Goal: Task Accomplishment & Management: Manage account settings

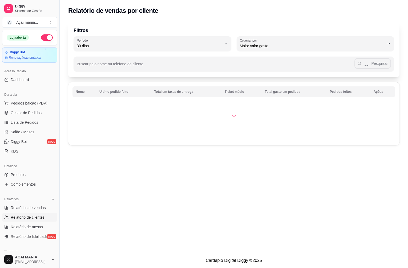
select select "30"
select select "HIGHEST_TOTAL_SPENT_WITH_ORDERS"
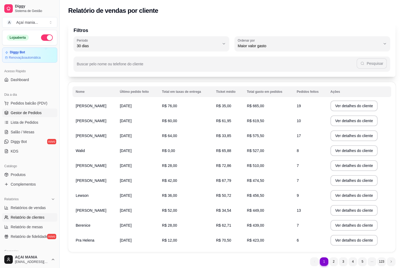
click at [38, 110] on link "Gestor de Pedidos" at bounding box center [29, 113] width 55 height 9
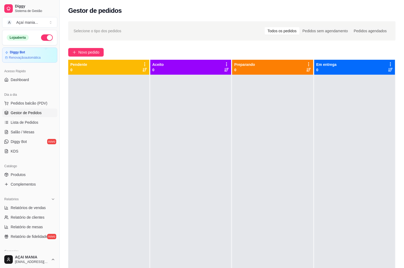
drag, startPoint x: 184, startPoint y: 189, endPoint x: 192, endPoint y: 190, distance: 8.4
click at [184, 188] on div at bounding box center [190, 209] width 81 height 268
click at [99, 146] on div at bounding box center [108, 209] width 81 height 268
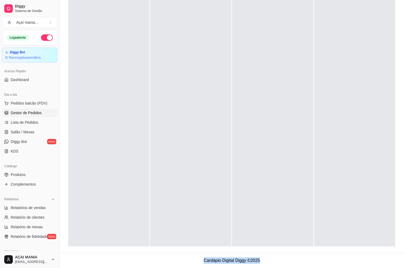
scroll to position [15, 0]
drag, startPoint x: 156, startPoint y: 168, endPoint x: 405, endPoint y: 279, distance: 273.0
click at [154, 123] on div at bounding box center [190, 112] width 81 height 268
click at [31, 114] on span "Gestor de Pedidos" at bounding box center [26, 112] width 31 height 5
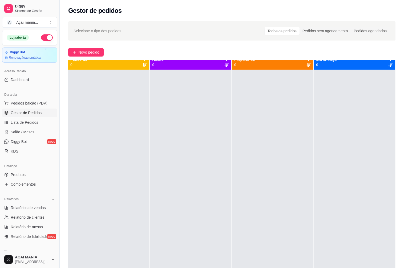
scroll to position [0, 0]
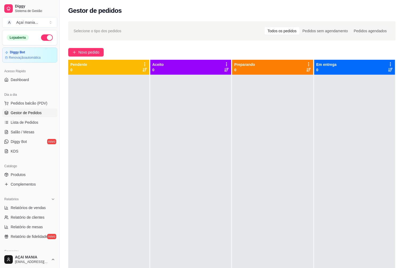
click at [2, 109] on link "Gestor de Pedidos" at bounding box center [29, 113] width 55 height 9
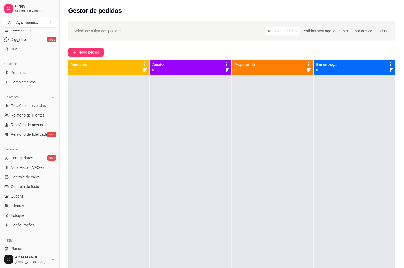
click at [2, 6] on link "Gestor de Pedidos" at bounding box center [29, 10] width 55 height 9
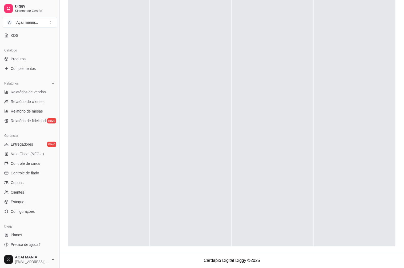
scroll to position [116, 0]
drag, startPoint x: 300, startPoint y: 62, endPoint x: 302, endPoint y: 60, distance: 2.7
click at [301, 62] on div at bounding box center [272, 127] width 81 height 268
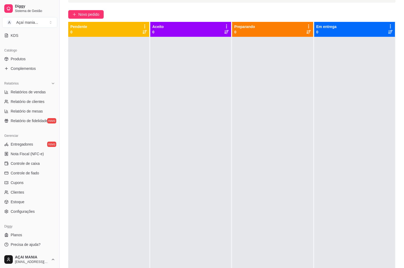
scroll to position [0, 0]
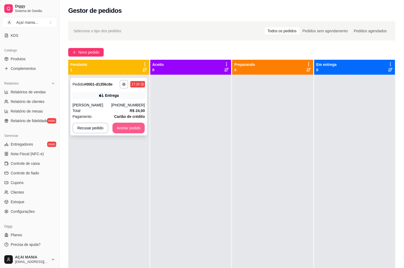
click at [129, 125] on button "Aceitar pedido" at bounding box center [129, 128] width 33 height 11
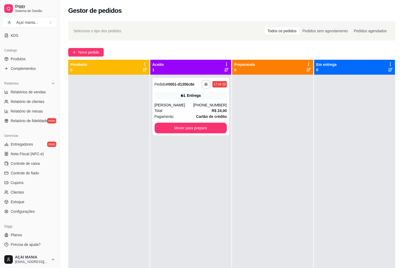
click at [121, 155] on div at bounding box center [108, 209] width 81 height 268
click at [193, 110] on div "Total R$ 24,00" at bounding box center [191, 111] width 73 height 6
click at [206, 129] on button "Mover para preparo" at bounding box center [191, 128] width 73 height 11
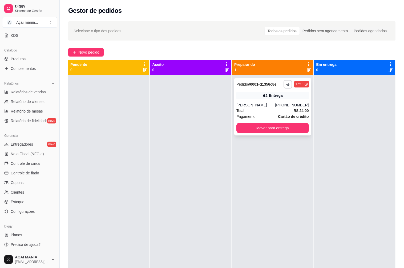
click at [260, 107] on div "[PERSON_NAME]" at bounding box center [256, 104] width 39 height 5
click at [107, 223] on div at bounding box center [108, 209] width 81 height 268
click at [275, 103] on div "[PERSON_NAME]" at bounding box center [256, 104] width 39 height 5
click at [257, 178] on div "**********" at bounding box center [272, 209] width 81 height 268
click at [254, 110] on div "Total R$ 24,00" at bounding box center [273, 111] width 73 height 6
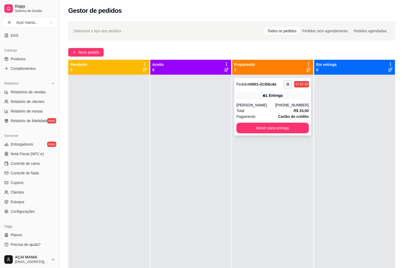
click at [248, 108] on div "Total R$ 24,00" at bounding box center [273, 111] width 73 height 6
click at [265, 114] on div "Pagamento Cartão de crédito" at bounding box center [273, 117] width 73 height 6
click at [279, 170] on div "**********" at bounding box center [272, 209] width 81 height 268
click at [267, 126] on button "Mover para entrega" at bounding box center [273, 128] width 70 height 10
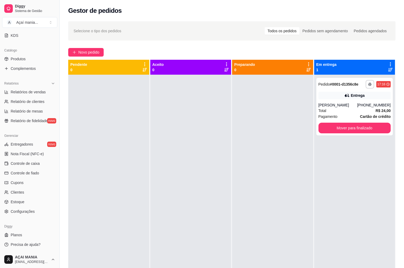
click at [284, 214] on div at bounding box center [272, 209] width 81 height 268
click at [251, 196] on div at bounding box center [272, 209] width 81 height 268
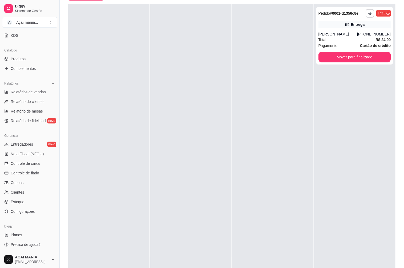
scroll to position [64, 0]
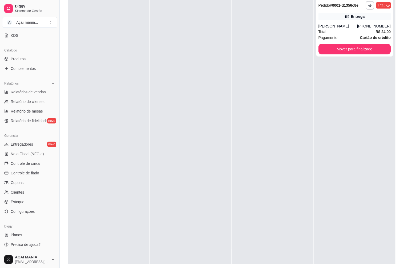
click at [176, 205] on div at bounding box center [190, 130] width 81 height 268
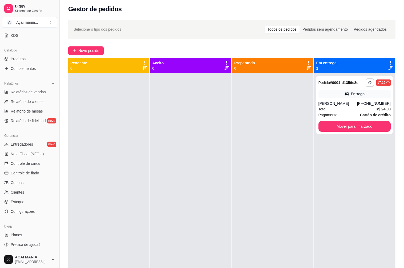
scroll to position [0, 0]
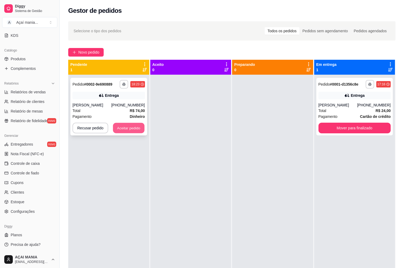
click at [129, 126] on button "Aceitar pedido" at bounding box center [128, 128] width 31 height 10
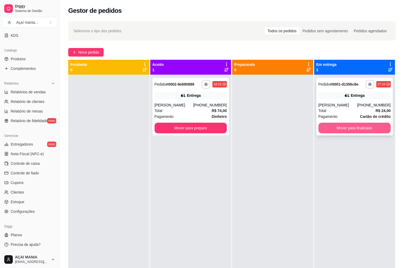
click at [353, 127] on button "Mover para finalizado" at bounding box center [355, 128] width 73 height 11
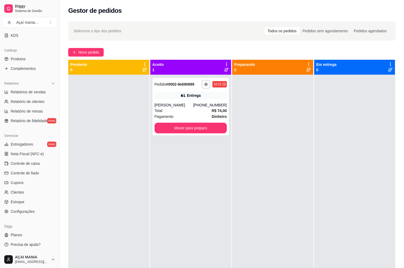
click at [98, 128] on div at bounding box center [108, 209] width 81 height 268
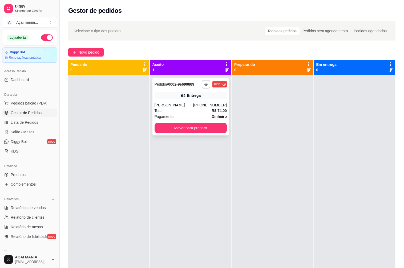
click at [202, 104] on div "[PHONE_NUMBER]" at bounding box center [210, 104] width 34 height 5
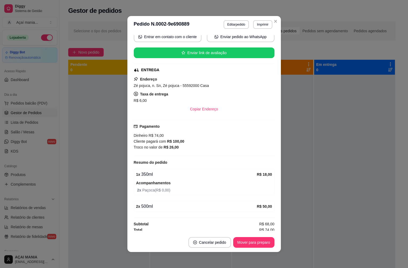
scroll to position [55, 0]
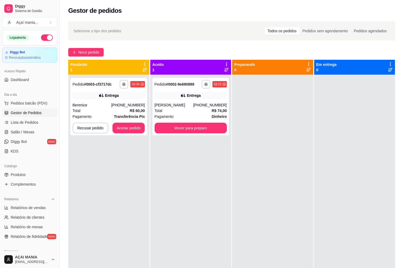
click at [215, 183] on div "**********" at bounding box center [190, 209] width 81 height 268
click at [168, 104] on div "[PERSON_NAME]" at bounding box center [174, 104] width 39 height 5
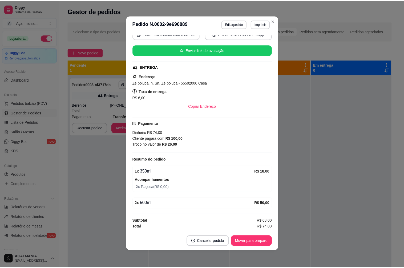
scroll to position [1, 0]
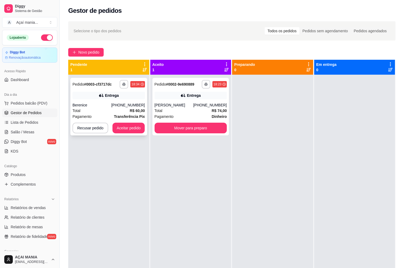
click at [102, 103] on div "Berenice" at bounding box center [92, 104] width 39 height 5
click at [138, 181] on div "**********" at bounding box center [108, 209] width 81 height 268
click at [92, 188] on div "**********" at bounding box center [108, 209] width 81 height 268
click at [23, 218] on span "Relatório de clientes" at bounding box center [28, 217] width 34 height 5
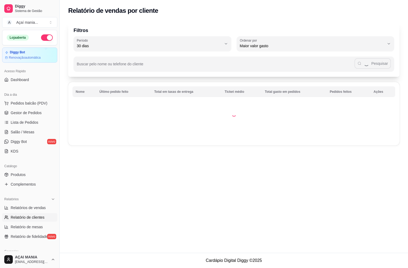
select select "30"
select select "HIGHEST_TOTAL_SPENT_WITH_ORDERS"
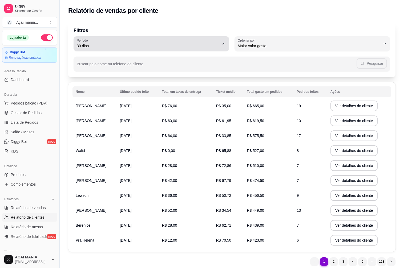
click at [101, 37] on button "Período 30 dias" at bounding box center [152, 43] width 156 height 15
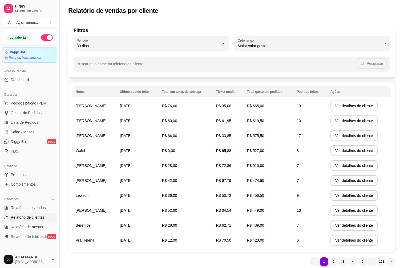
click at [98, 113] on span "60 dias" at bounding box center [149, 110] width 136 height 5
type input "60"
select select "60"
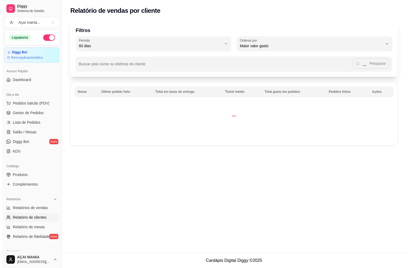
scroll to position [5, 0]
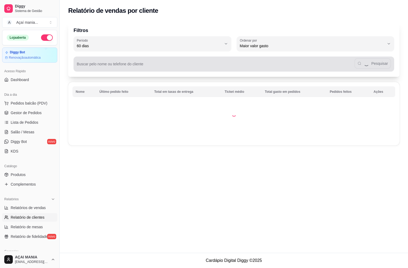
click at [106, 66] on input "Buscar pelo nome ou telefone do cliente" at bounding box center [216, 65] width 278 height 5
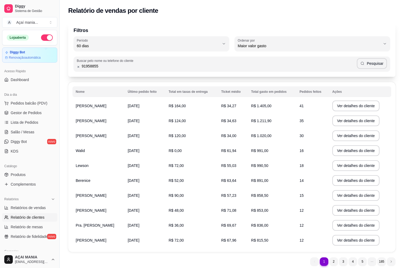
type input "91958855"
click at [374, 65] on button "Pesquisar" at bounding box center [372, 63] width 30 height 11
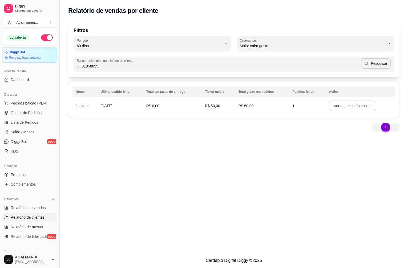
click at [346, 106] on button "Ver detalhes do cliente" at bounding box center [352, 106] width 47 height 11
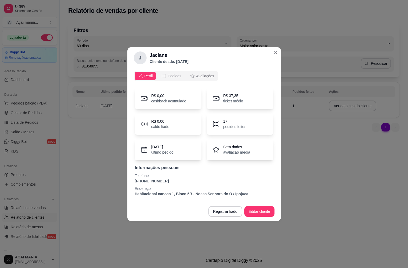
click at [175, 75] on span "Pedidos" at bounding box center [175, 75] width 14 height 5
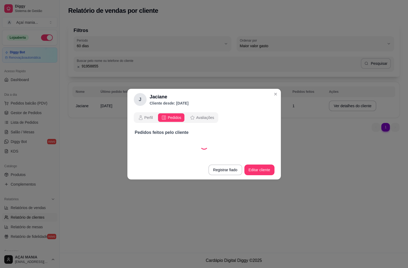
select select "30"
select select "ALL"
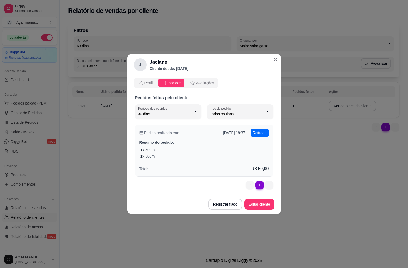
click at [211, 156] on div "1 x 500ml" at bounding box center [205, 156] width 129 height 5
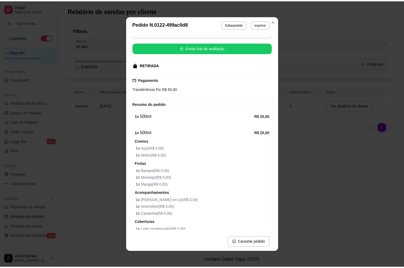
scroll to position [0, 0]
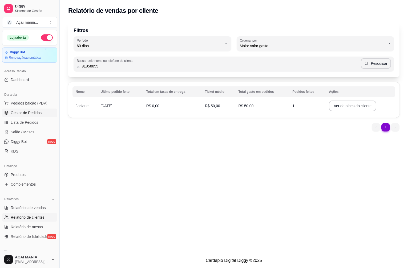
click at [30, 115] on span "Gestor de Pedidos" at bounding box center [26, 112] width 31 height 5
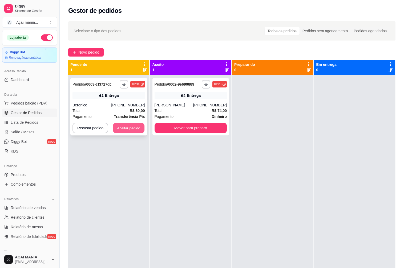
click at [125, 131] on button "Aceitar pedido" at bounding box center [128, 128] width 31 height 10
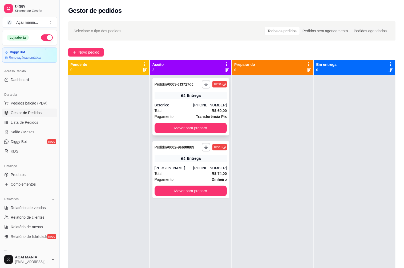
click at [203, 85] on button "button" at bounding box center [206, 84] width 9 height 9
click at [191, 103] on button "IMPRESSORA" at bounding box center [190, 103] width 39 height 9
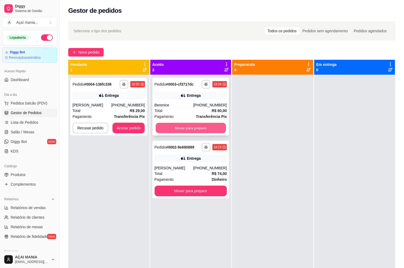
click at [194, 131] on button "Mover para preparo" at bounding box center [191, 128] width 70 height 10
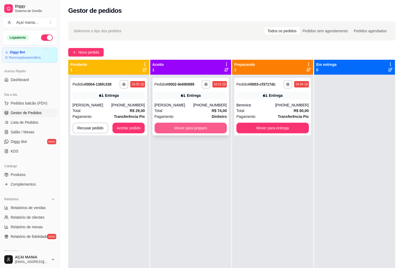
click at [182, 127] on button "Mover para preparo" at bounding box center [191, 128] width 73 height 11
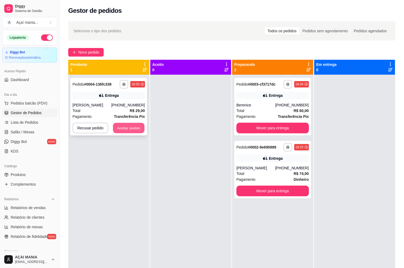
click at [139, 129] on button "Aceitar pedido" at bounding box center [128, 128] width 31 height 10
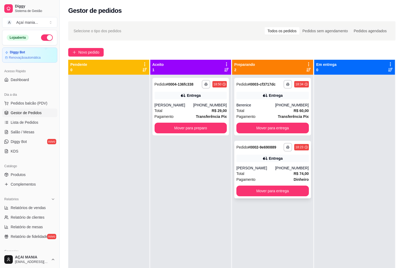
click at [280, 167] on div "[PHONE_NUMBER]" at bounding box center [292, 167] width 34 height 5
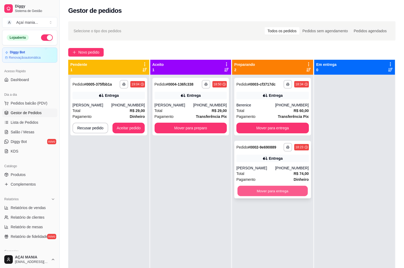
click at [275, 192] on button "Mover para entrega" at bounding box center [273, 191] width 70 height 10
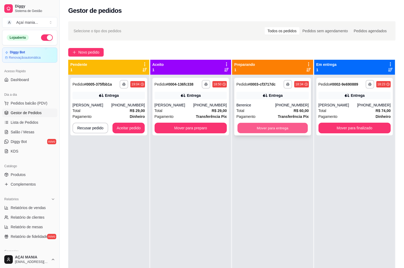
click at [277, 126] on button "Mover para entrega" at bounding box center [273, 128] width 70 height 10
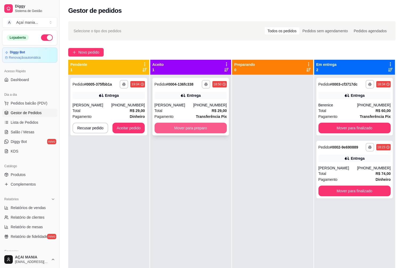
click at [198, 130] on button "Mover para preparo" at bounding box center [191, 128] width 73 height 11
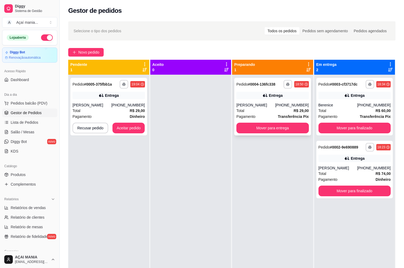
click at [294, 137] on div "**********" at bounding box center [272, 209] width 81 height 268
click at [288, 127] on button "Mover para entrega" at bounding box center [273, 128] width 70 height 10
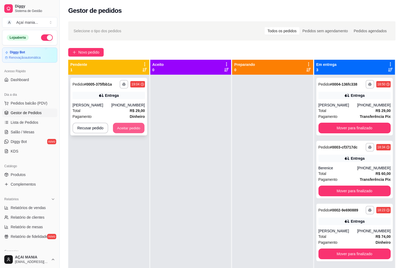
click at [126, 129] on button "Aceitar pedido" at bounding box center [128, 128] width 31 height 10
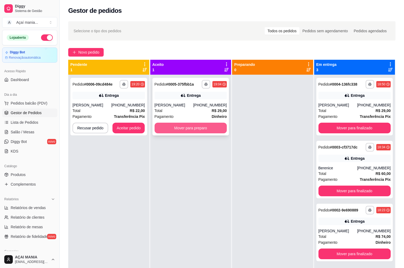
click at [209, 131] on button "Mover para preparo" at bounding box center [191, 128] width 73 height 11
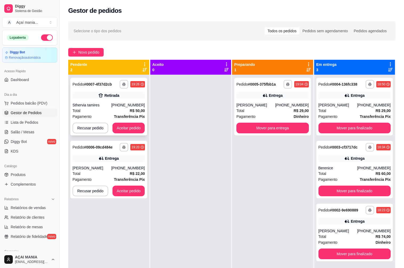
click at [134, 122] on div "**********" at bounding box center [108, 107] width 77 height 58
click at [134, 127] on button "Aceitar pedido" at bounding box center [128, 128] width 31 height 10
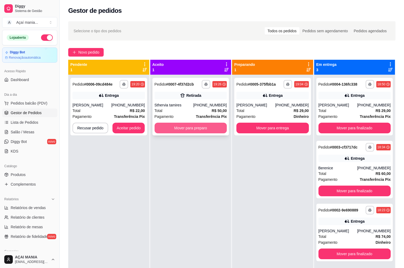
click at [186, 129] on button "Mover para preparo" at bounding box center [191, 128] width 73 height 11
click at [201, 128] on button "Mover para preparo" at bounding box center [191, 128] width 73 height 11
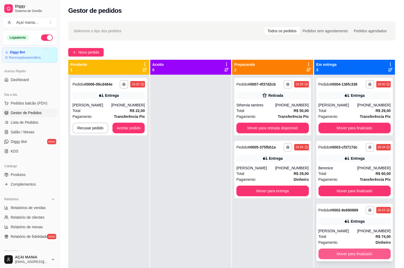
click at [346, 250] on button "Mover para finalizado" at bounding box center [355, 254] width 73 height 11
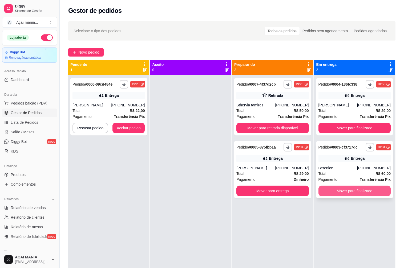
click at [353, 188] on button "Mover para finalizado" at bounding box center [355, 191] width 73 height 11
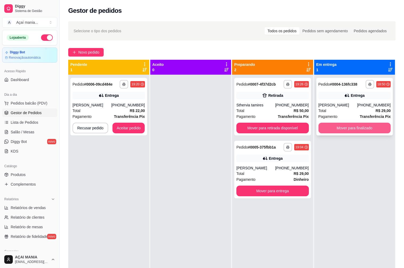
click at [349, 125] on button "Mover para finalizado" at bounding box center [355, 128] width 73 height 11
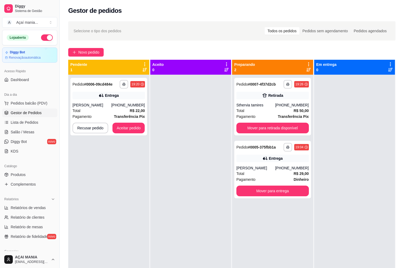
click at [200, 196] on div at bounding box center [190, 209] width 81 height 268
click at [95, 179] on div "**********" at bounding box center [108, 209] width 81 height 268
click at [282, 163] on div "**********" at bounding box center [272, 170] width 77 height 58
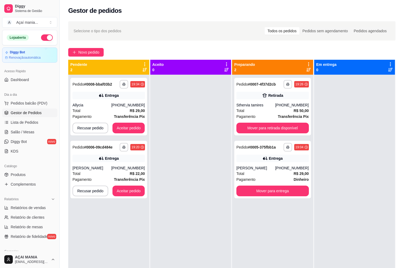
click at [190, 201] on div at bounding box center [190, 209] width 81 height 268
click at [268, 123] on button "Mover para retirada disponível" at bounding box center [273, 128] width 70 height 10
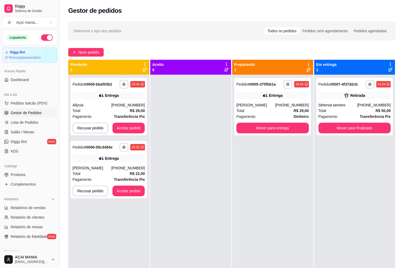
click at [177, 195] on div at bounding box center [190, 209] width 81 height 268
click at [131, 125] on button "Aceitar pedido" at bounding box center [129, 128] width 33 height 11
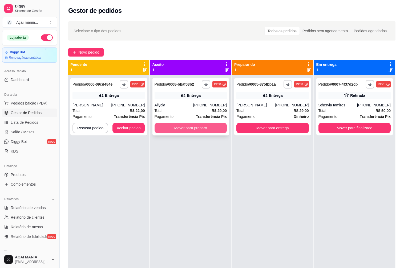
click at [198, 128] on button "Mover para preparo" at bounding box center [191, 128] width 73 height 11
click at [225, 214] on div "**********" at bounding box center [190, 209] width 81 height 268
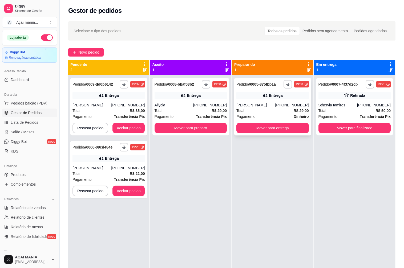
drag, startPoint x: 250, startPoint y: 96, endPoint x: 249, endPoint y: 99, distance: 2.9
click at [249, 99] on div "Entrega" at bounding box center [273, 95] width 73 height 7
click at [174, 128] on button "Mover para preparo" at bounding box center [191, 128] width 73 height 11
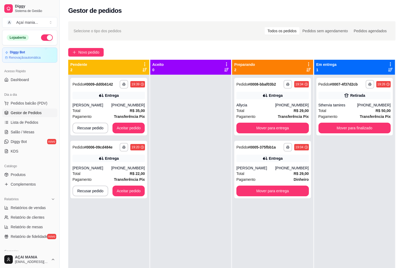
click at [239, 214] on div "**********" at bounding box center [272, 209] width 81 height 268
click at [342, 129] on button "Mover para finalizado" at bounding box center [355, 128] width 70 height 10
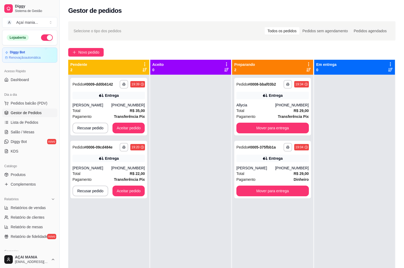
click at [200, 207] on div at bounding box center [190, 209] width 81 height 268
click at [96, 242] on div "**********" at bounding box center [108, 209] width 81 height 268
click at [119, 126] on button "Aceitar pedido" at bounding box center [129, 128] width 33 height 11
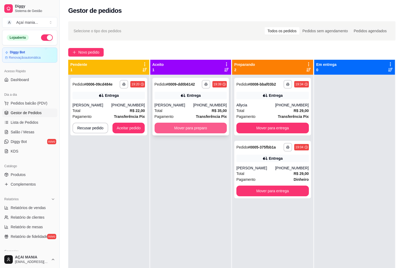
click at [209, 131] on button "Mover para preparo" at bounding box center [191, 128] width 73 height 11
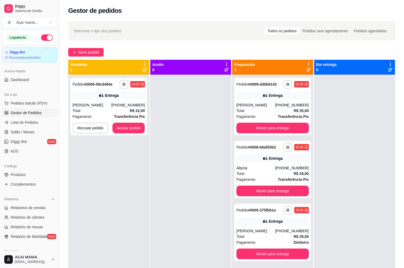
click at [173, 205] on div at bounding box center [190, 209] width 81 height 268
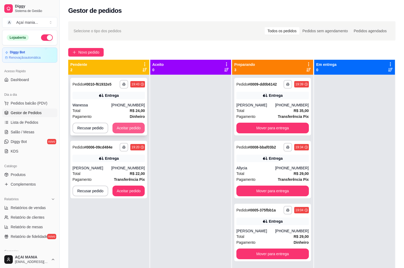
click at [125, 128] on button "Aceitar pedido" at bounding box center [129, 128] width 33 height 11
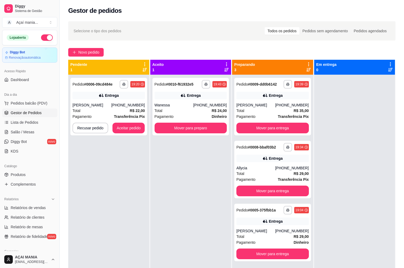
click at [114, 210] on div "**********" at bounding box center [108, 209] width 81 height 268
click at [91, 129] on button "Recusar pedido" at bounding box center [90, 128] width 35 height 10
click at [102, 115] on button "Sim" at bounding box center [104, 114] width 21 height 11
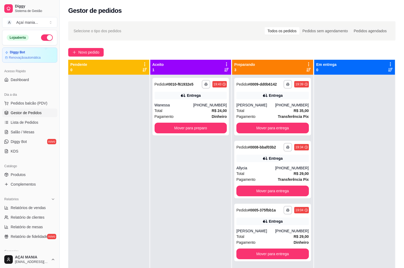
click at [373, 204] on div at bounding box center [354, 209] width 81 height 268
drag, startPoint x: 128, startPoint y: 193, endPoint x: 79, endPoint y: 171, distance: 53.7
click at [127, 193] on div at bounding box center [108, 209] width 81 height 268
click at [18, 121] on span "Lista de Pedidos" at bounding box center [25, 122] width 28 height 5
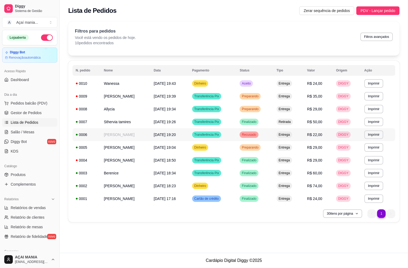
click at [176, 135] on span "[DATE] 19:20" at bounding box center [165, 135] width 22 height 4
click at [176, 134] on span "[DATE] 19:20" at bounding box center [165, 135] width 22 height 4
click at [122, 136] on td "[PERSON_NAME]" at bounding box center [126, 134] width 50 height 13
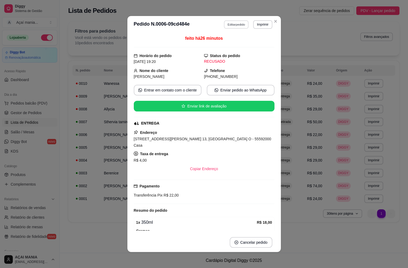
click at [229, 22] on button "Editar pedido" at bounding box center [236, 24] width 25 height 8
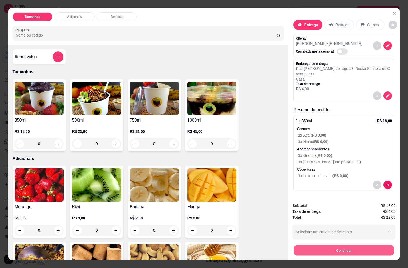
click at [364, 249] on button "Continuar" at bounding box center [344, 250] width 100 height 10
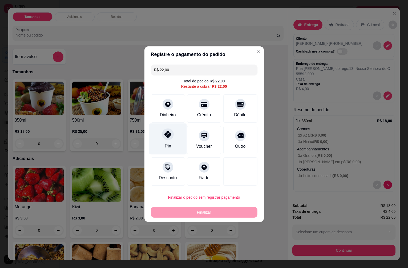
drag, startPoint x: 168, startPoint y: 143, endPoint x: 174, endPoint y: 143, distance: 5.9
click at [173, 143] on div "Pix" at bounding box center [168, 138] width 38 height 31
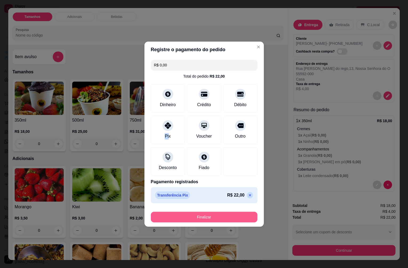
click at [213, 214] on button "Finalizar" at bounding box center [204, 217] width 107 height 11
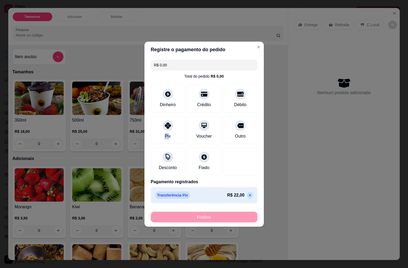
type input "-R$ 22,00"
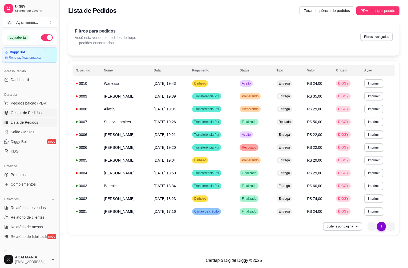
click at [29, 114] on span "Gestor de Pedidos" at bounding box center [26, 112] width 31 height 5
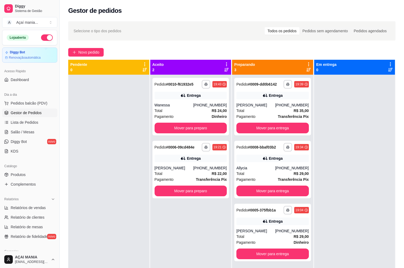
click at [80, 133] on div at bounding box center [108, 209] width 81 height 268
click at [294, 131] on button "Mover para entrega" at bounding box center [273, 128] width 73 height 11
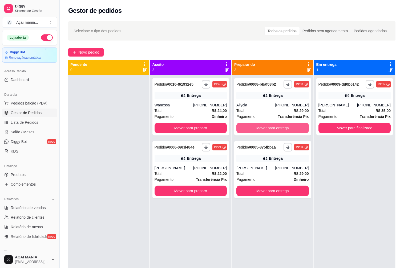
click at [294, 131] on button "Mover para entrega" at bounding box center [273, 128] width 73 height 11
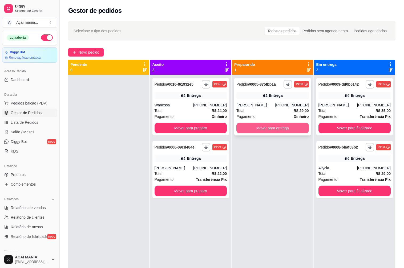
click at [294, 130] on button "Mover para entrega" at bounding box center [273, 128] width 73 height 11
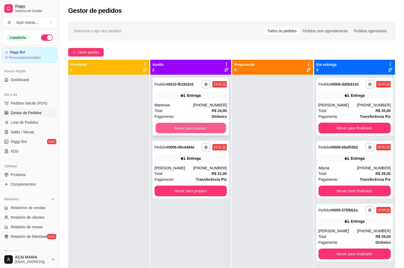
click at [214, 132] on button "Mover para preparo" at bounding box center [191, 128] width 70 height 10
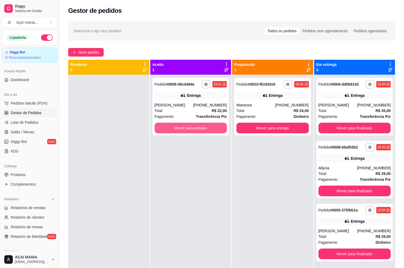
click at [214, 130] on button "Mover para preparo" at bounding box center [191, 128] width 73 height 11
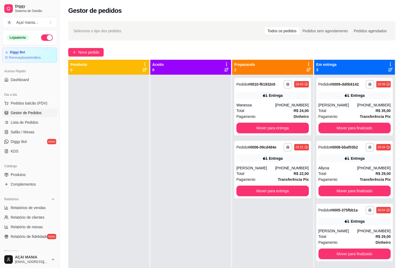
click at [105, 139] on div at bounding box center [108, 209] width 81 height 268
click at [103, 182] on div at bounding box center [108, 209] width 81 height 268
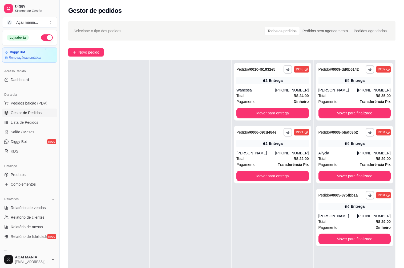
drag, startPoint x: 188, startPoint y: 148, endPoint x: 185, endPoint y: 149, distance: 3.4
click at [187, 148] on div at bounding box center [190, 194] width 81 height 268
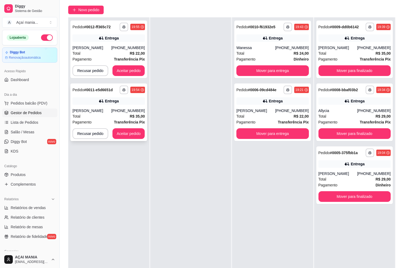
scroll to position [0, 0]
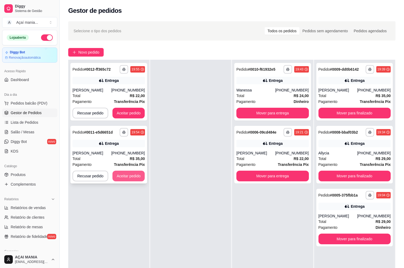
click at [125, 175] on button "Aceitar pedido" at bounding box center [129, 176] width 33 height 11
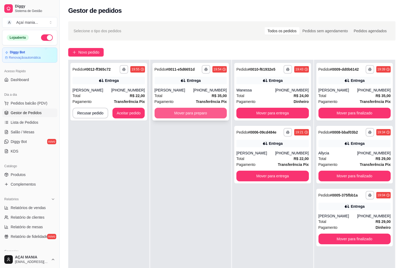
click at [199, 117] on button "Mover para preparo" at bounding box center [191, 113] width 73 height 11
click at [173, 114] on button "Mover para preparo" at bounding box center [191, 113] width 70 height 10
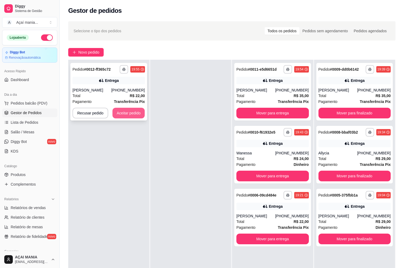
click at [132, 114] on button "Aceitar pedido" at bounding box center [129, 113] width 33 height 11
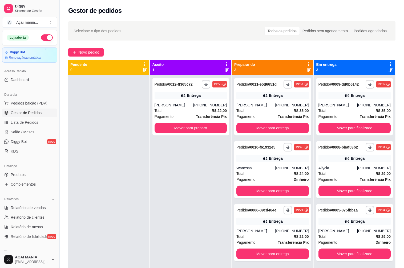
drag, startPoint x: 183, startPoint y: 210, endPoint x: 177, endPoint y: 214, distance: 7.2
click at [182, 210] on div "**********" at bounding box center [190, 209] width 81 height 268
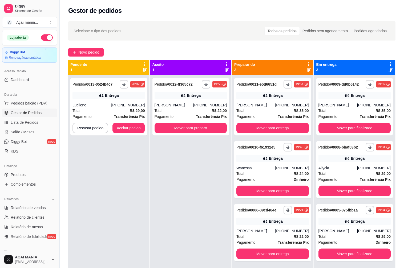
click at [135, 218] on div "**********" at bounding box center [108, 209] width 81 height 268
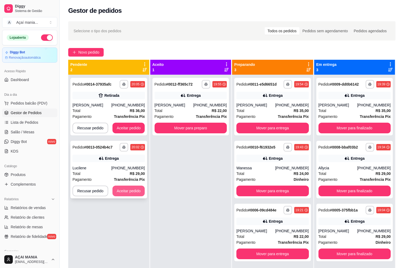
click at [136, 192] on button "Aceitar pedido" at bounding box center [129, 191] width 33 height 11
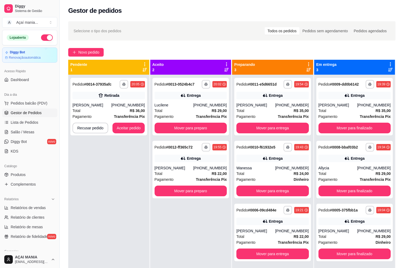
click at [167, 221] on div "**********" at bounding box center [190, 209] width 81 height 268
click at [342, 232] on div "[PERSON_NAME]" at bounding box center [338, 230] width 39 height 5
click at [336, 169] on div "Allycia" at bounding box center [338, 167] width 39 height 5
click at [345, 96] on icon at bounding box center [347, 95] width 5 height 5
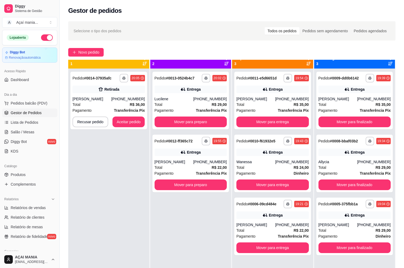
scroll to position [15, 0]
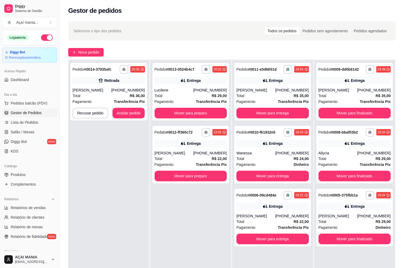
click at [119, 197] on div "**********" at bounding box center [108, 194] width 81 height 268
click at [92, 169] on div "**********" at bounding box center [108, 194] width 81 height 268
drag, startPoint x: 123, startPoint y: 151, endPoint x: 116, endPoint y: 152, distance: 7.8
click at [123, 151] on div "**********" at bounding box center [108, 194] width 81 height 268
click at [76, 157] on div "**********" at bounding box center [108, 194] width 81 height 268
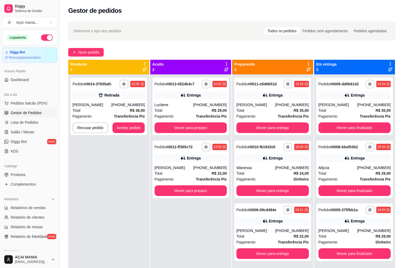
scroll to position [0, 0]
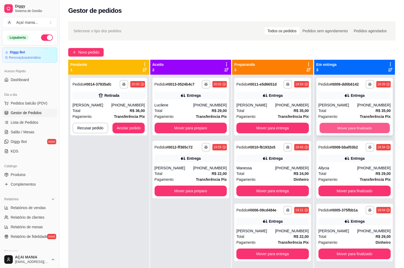
click at [350, 130] on button "Mover para finalizado" at bounding box center [355, 128] width 70 height 10
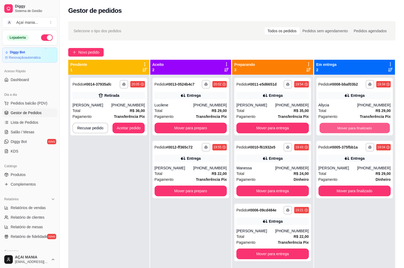
click at [350, 130] on button "Mover para finalizado" at bounding box center [355, 128] width 70 height 10
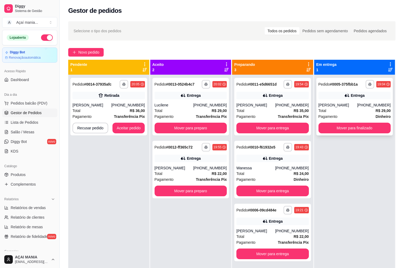
click at [340, 108] on div "Total R$ 29,00" at bounding box center [355, 111] width 73 height 6
click at [341, 125] on button "Mover para finalizado" at bounding box center [355, 128] width 70 height 10
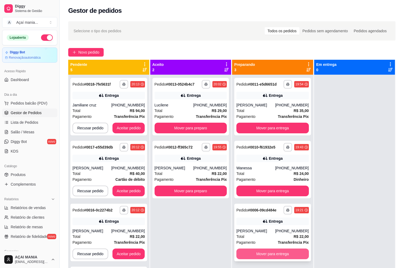
click at [251, 254] on button "Mover para entrega" at bounding box center [273, 254] width 73 height 11
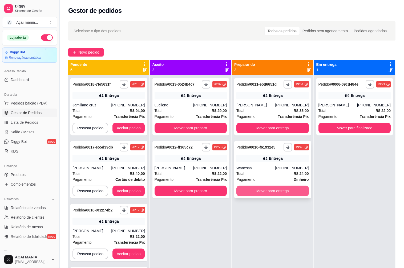
click at [274, 192] on button "Mover para entrega" at bounding box center [273, 191] width 73 height 11
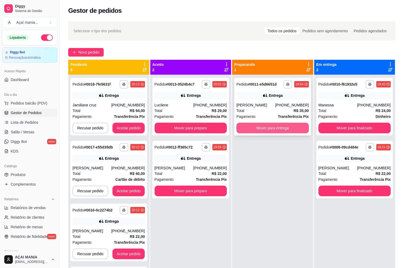
click at [263, 131] on button "Mover para entrega" at bounding box center [273, 128] width 73 height 11
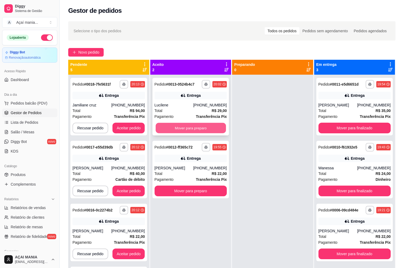
click at [211, 130] on button "Mover para preparo" at bounding box center [191, 128] width 70 height 10
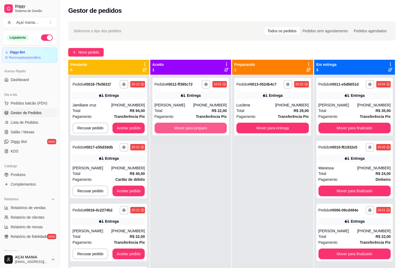
click at [211, 130] on button "Mover para preparo" at bounding box center [191, 128] width 73 height 11
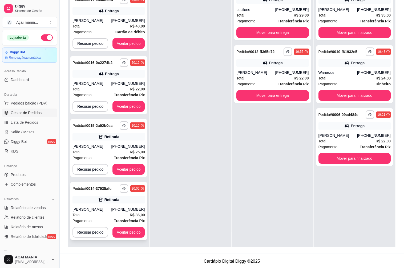
scroll to position [81, 0]
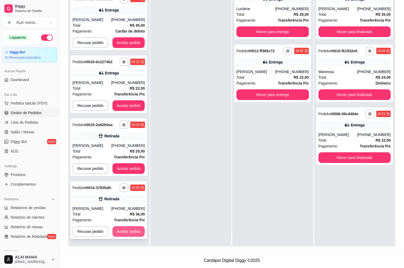
click at [131, 231] on button "Aceitar pedido" at bounding box center [129, 231] width 33 height 11
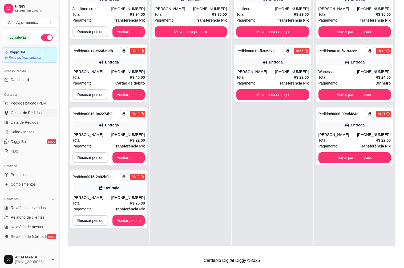
scroll to position [0, 0]
click at [198, 33] on button "Mover para preparo" at bounding box center [191, 31] width 73 height 11
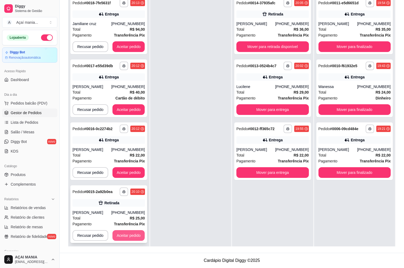
click at [118, 238] on button "Aceitar pedido" at bounding box center [129, 235] width 33 height 11
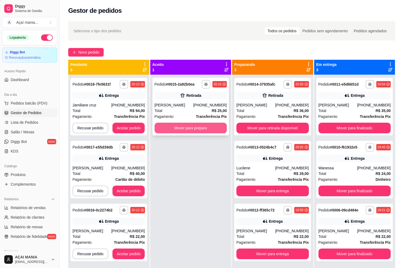
click at [192, 127] on button "Mover para preparo" at bounding box center [191, 128] width 73 height 11
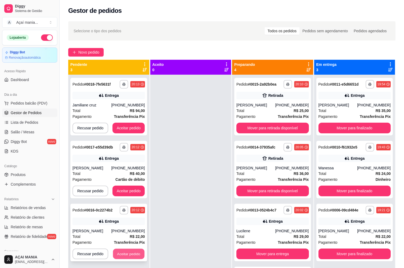
click at [122, 251] on button "Aceitar pedido" at bounding box center [128, 254] width 31 height 10
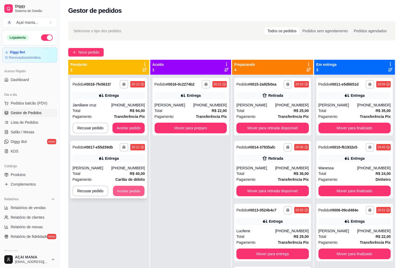
click at [133, 194] on button "Aceitar pedido" at bounding box center [128, 191] width 31 height 10
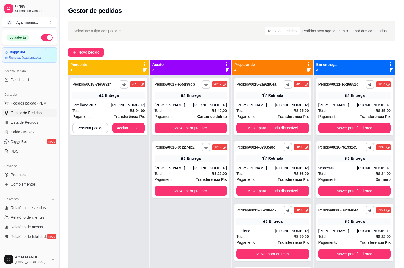
click at [119, 199] on div "**********" at bounding box center [108, 209] width 81 height 268
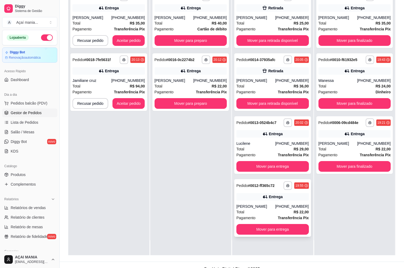
scroll to position [81, 0]
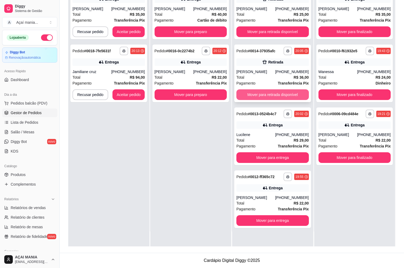
click at [260, 93] on button "Mover para retirada disponível" at bounding box center [273, 94] width 73 height 11
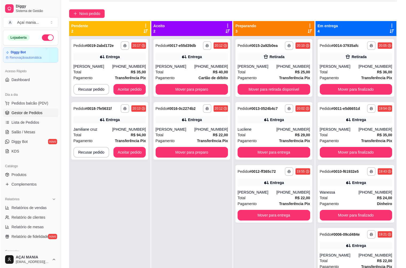
scroll to position [0, 0]
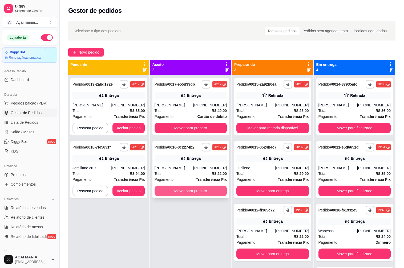
click at [191, 190] on button "Mover para preparo" at bounding box center [191, 191] width 73 height 11
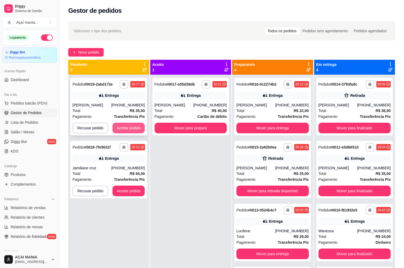
click at [132, 129] on button "Aceitar pedido" at bounding box center [129, 128] width 33 height 11
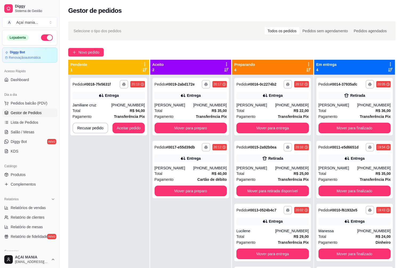
click at [105, 210] on div "**********" at bounding box center [108, 209] width 81 height 268
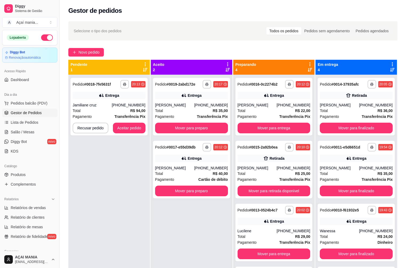
click at [130, 167] on div "**********" at bounding box center [108, 209] width 81 height 268
click at [159, 212] on div "**********" at bounding box center [191, 209] width 81 height 268
click at [265, 190] on button "Mover para retirada disponível" at bounding box center [273, 191] width 73 height 11
click at [124, 84] on icon "button" at bounding box center [124, 84] width 3 height 3
click at [111, 103] on button "IMPRESSORA" at bounding box center [109, 103] width 37 height 8
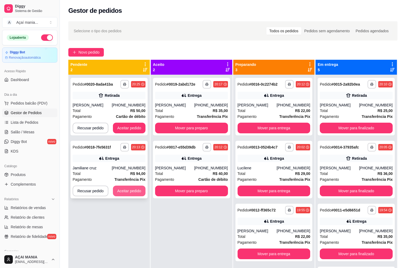
click at [131, 191] on button "Aceitar pedido" at bounding box center [129, 191] width 33 height 11
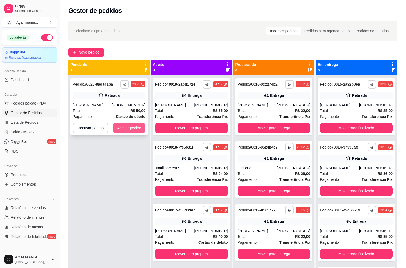
click at [131, 126] on button "Aceitar pedido" at bounding box center [129, 128] width 33 height 11
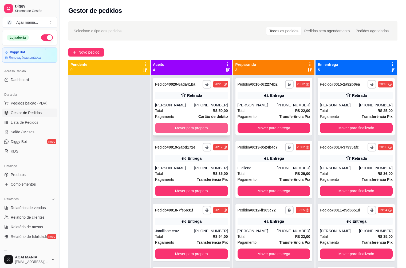
click at [182, 127] on button "Mover para preparo" at bounding box center [191, 128] width 73 height 11
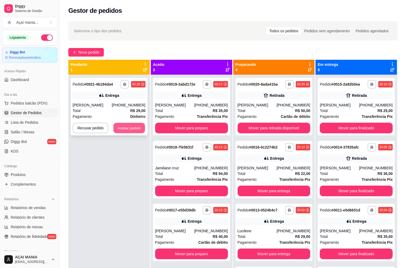
click at [119, 130] on button "Aceitar pedido" at bounding box center [128, 128] width 31 height 10
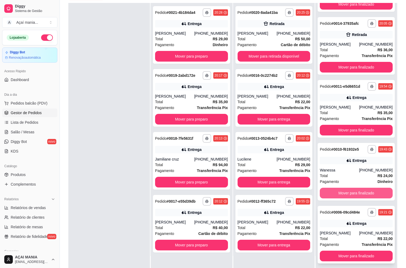
scroll to position [81, 0]
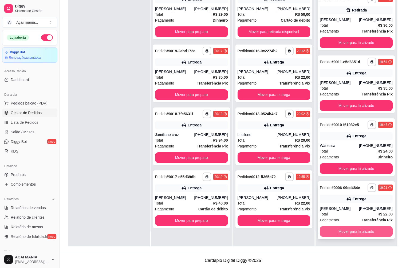
click at [348, 229] on button "Mover para finalizado" at bounding box center [356, 231] width 73 height 11
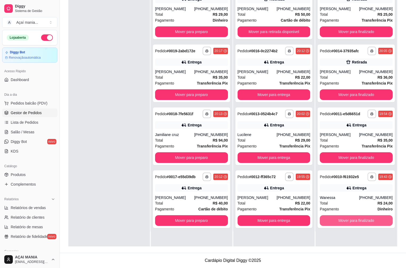
scroll to position [0, 0]
click at [344, 221] on button "Mover para finalizado" at bounding box center [356, 220] width 73 height 11
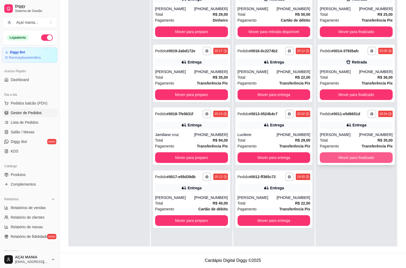
click at [346, 161] on button "Mover para finalizado" at bounding box center [356, 157] width 73 height 11
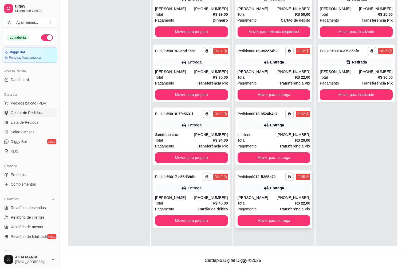
click at [244, 202] on div "Total R$ 22,00" at bounding box center [273, 203] width 73 height 6
click at [90, 209] on div at bounding box center [108, 112] width 81 height 268
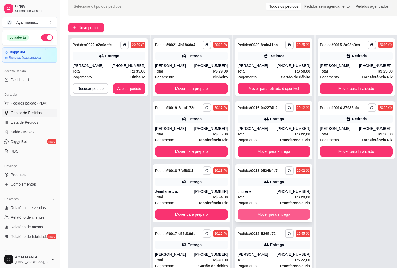
scroll to position [80, 0]
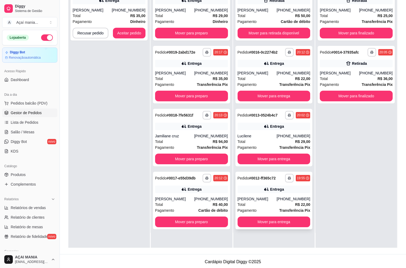
click at [252, 198] on div "[PERSON_NAME]" at bounding box center [256, 198] width 39 height 5
click at [267, 143] on div "Total R$ 29,00" at bounding box center [273, 142] width 73 height 6
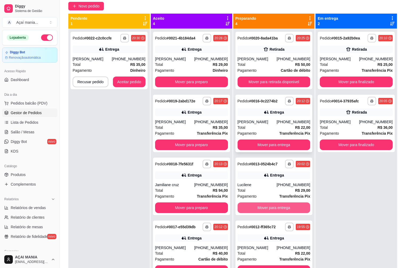
scroll to position [0, 0]
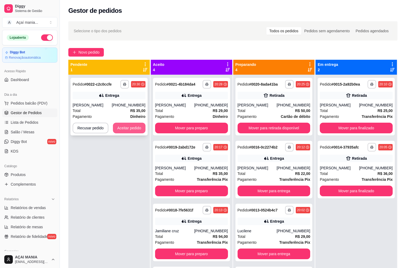
click at [133, 129] on button "Aceitar pedido" at bounding box center [129, 128] width 33 height 11
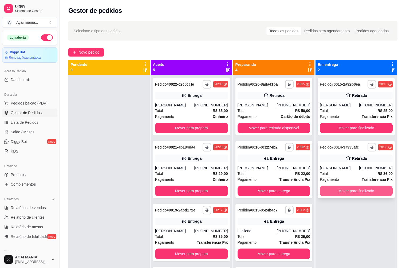
click at [369, 195] on button "Mover para finalizado" at bounding box center [356, 191] width 73 height 11
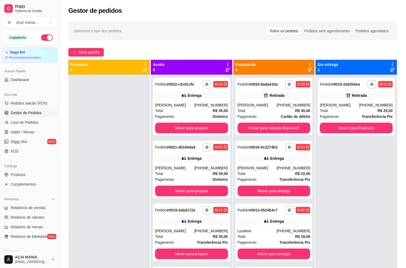
click at [110, 199] on div at bounding box center [108, 209] width 81 height 268
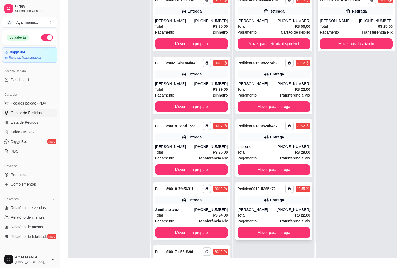
scroll to position [81, 0]
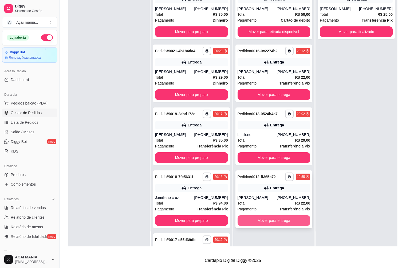
click at [264, 221] on button "Mover para entrega" at bounding box center [273, 220] width 73 height 11
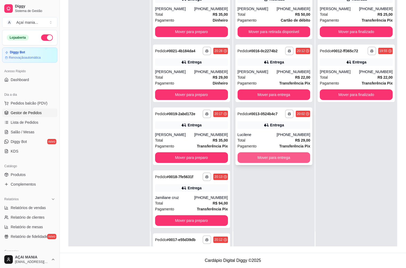
click at [254, 156] on button "Mover para entrega" at bounding box center [273, 157] width 73 height 11
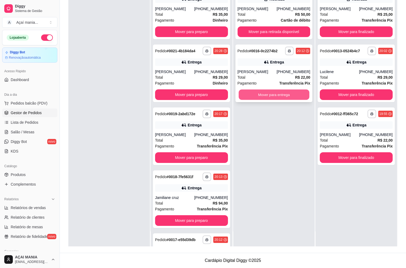
click at [252, 94] on button "Mover para entrega" at bounding box center [273, 95] width 71 height 10
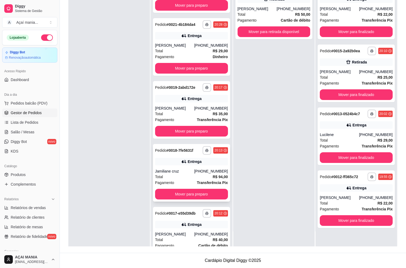
scroll to position [52, 0]
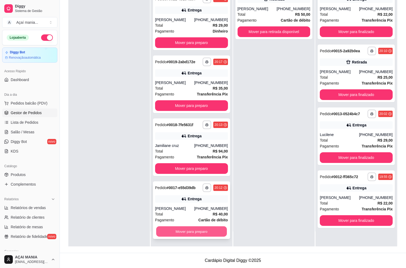
click at [192, 230] on button "Mover para preparo" at bounding box center [191, 231] width 71 height 10
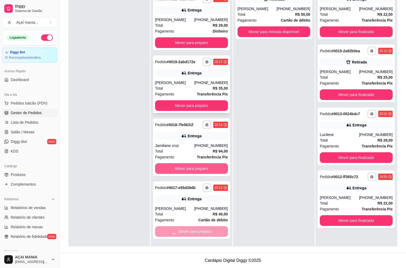
scroll to position [0, 0]
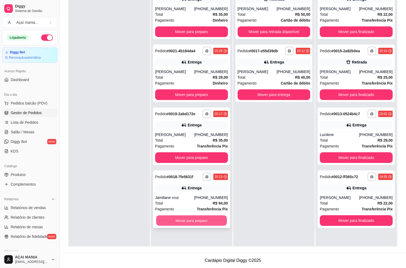
click at [194, 220] on button "Mover para preparo" at bounding box center [191, 220] width 71 height 10
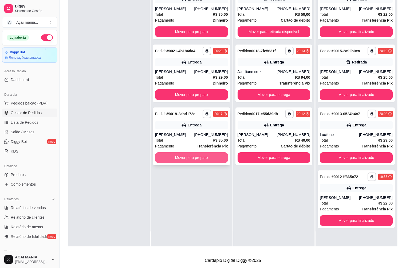
click at [199, 158] on button "Mover para preparo" at bounding box center [191, 157] width 73 height 11
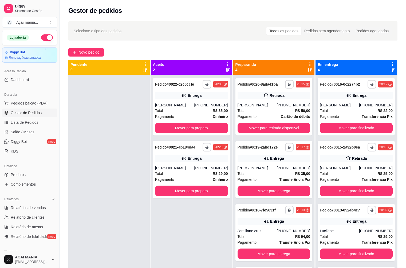
click at [134, 229] on div at bounding box center [108, 209] width 81 height 268
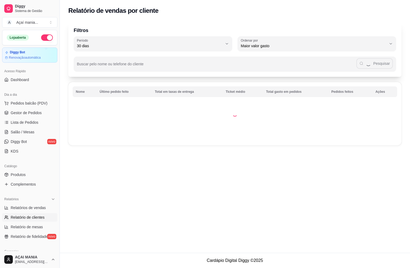
select select "30"
select select "HIGHEST_TOTAL_SPENT_WITH_ORDERS"
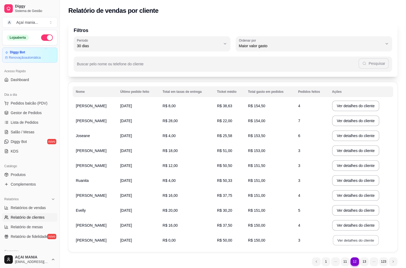
click at [340, 237] on button "Ver detalhes do cliente" at bounding box center [355, 240] width 46 height 10
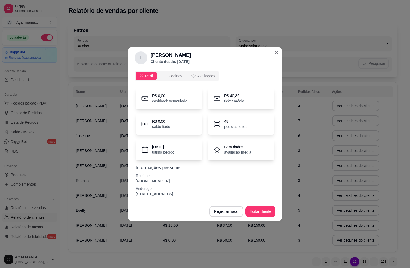
drag, startPoint x: 168, startPoint y: 68, endPoint x: 168, endPoint y: 73, distance: 4.3
click at [168, 70] on div "Perfil Pedidos Avaliações R$ 0,00 cashback acumulado R$ 40,89 ticket médio R$ 0…" at bounding box center [205, 135] width 154 height 133
click at [168, 73] on button "Pedidos" at bounding box center [172, 76] width 26 height 9
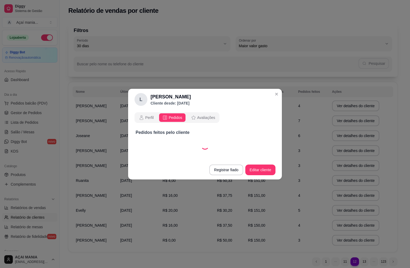
select select "30"
select select "ALL"
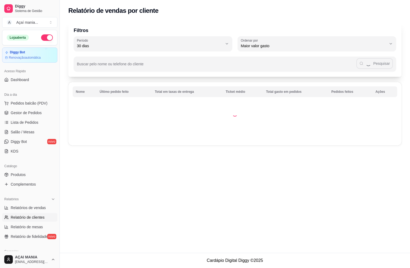
click at [63, 195] on div "Relatório de vendas por cliente Filtros 30 Período Hoje Ontem 7 dias 15 dias 30…" at bounding box center [235, 126] width 350 height 253
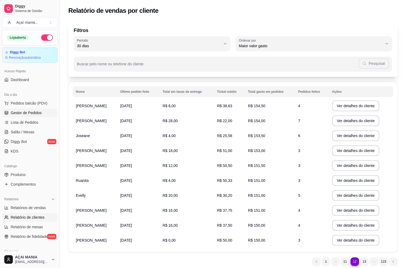
click at [34, 113] on span "Gestor de Pedidos" at bounding box center [26, 112] width 31 height 5
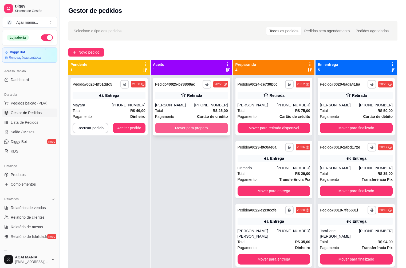
click at [183, 126] on button "Mover para preparo" at bounding box center [191, 128] width 73 height 11
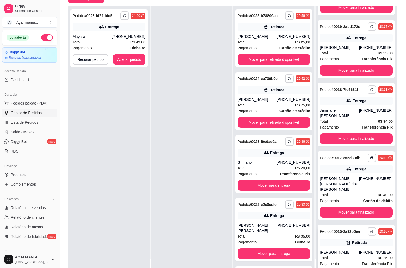
scroll to position [81, 0]
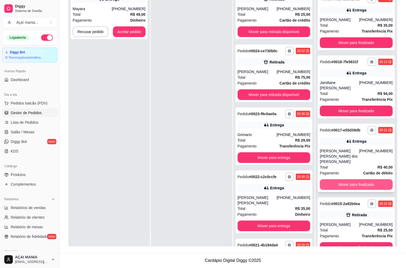
click at [359, 179] on button "Mover para finalizado" at bounding box center [356, 184] width 73 height 11
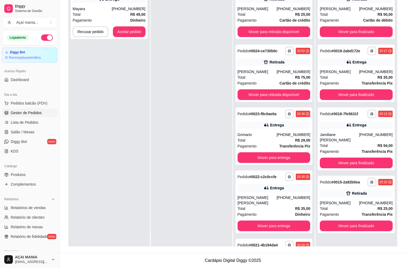
scroll to position [0, 0]
click at [359, 158] on button "Mover para finalizado" at bounding box center [356, 163] width 73 height 11
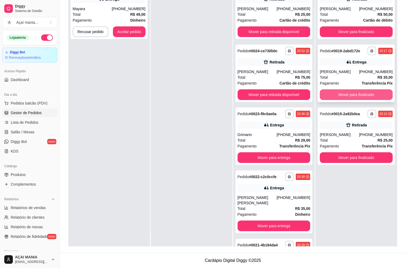
click at [356, 94] on button "Mover para finalizado" at bounding box center [356, 94] width 73 height 11
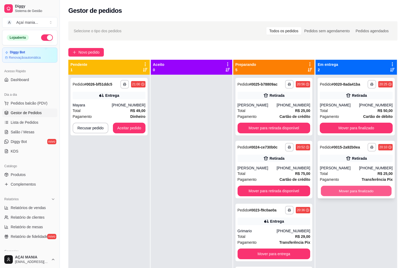
click at [366, 193] on button "Mover para finalizado" at bounding box center [356, 191] width 71 height 10
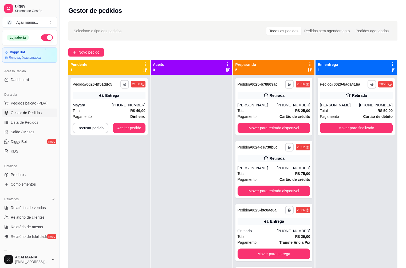
click at [151, 221] on div at bounding box center [191, 209] width 81 height 268
click at [166, 195] on div at bounding box center [191, 209] width 81 height 268
click at [156, 171] on div at bounding box center [191, 209] width 81 height 268
click at [94, 135] on div "**********" at bounding box center [108, 107] width 77 height 58
click at [125, 86] on rect "button" at bounding box center [125, 85] width 2 height 1
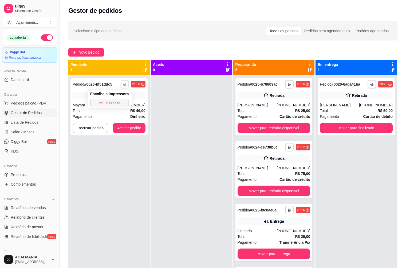
click at [115, 103] on button "IMPRESSORA" at bounding box center [109, 103] width 39 height 9
click at [129, 125] on button "Aceitar pedido" at bounding box center [129, 128] width 33 height 11
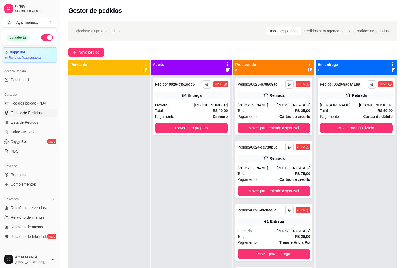
click at [131, 157] on div at bounding box center [108, 209] width 81 height 268
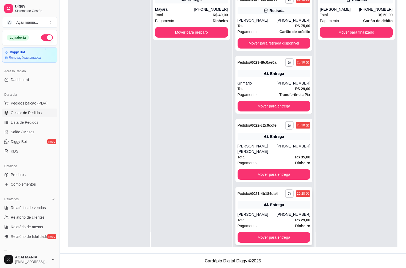
scroll to position [81, 0]
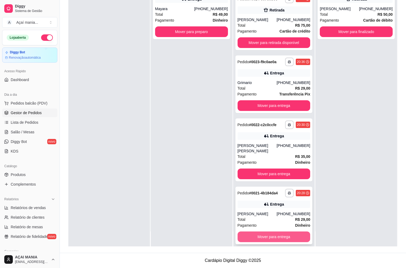
click at [262, 231] on button "Mover para entrega" at bounding box center [273, 236] width 73 height 11
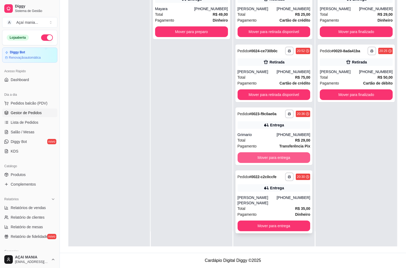
scroll to position [0, 0]
click at [272, 171] on div "**********" at bounding box center [273, 201] width 77 height 63
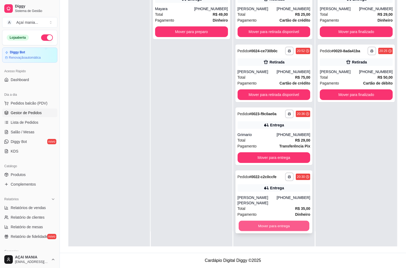
click at [287, 221] on button "Mover para entrega" at bounding box center [273, 226] width 71 height 10
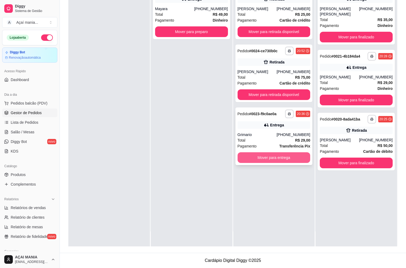
click at [276, 158] on button "Mover para entrega" at bounding box center [273, 157] width 73 height 11
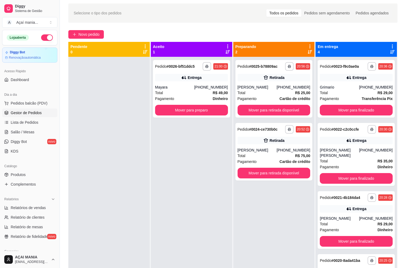
scroll to position [1, 0]
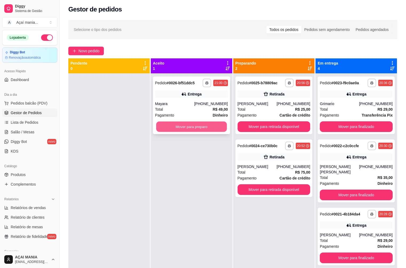
click at [183, 127] on button "Mover para preparo" at bounding box center [191, 127] width 71 height 10
click at [85, 161] on div at bounding box center [108, 207] width 81 height 268
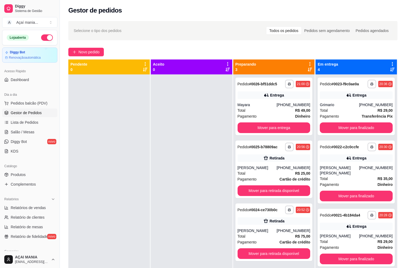
scroll to position [0, 0]
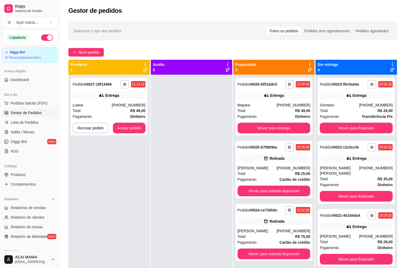
click at [176, 173] on div at bounding box center [191, 209] width 81 height 268
click at [139, 130] on button "Aceitar pedido" at bounding box center [128, 128] width 31 height 10
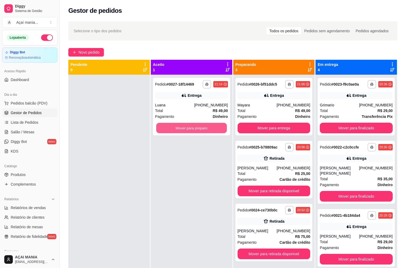
click at [180, 128] on button "Mover para preparo" at bounding box center [191, 128] width 71 height 10
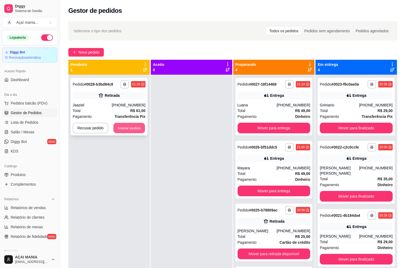
click at [127, 129] on button "Aceitar pedido" at bounding box center [128, 128] width 31 height 10
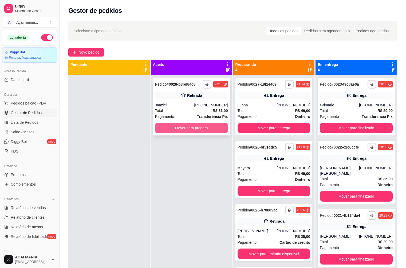
click at [196, 128] on button "Mover para preparo" at bounding box center [191, 128] width 73 height 11
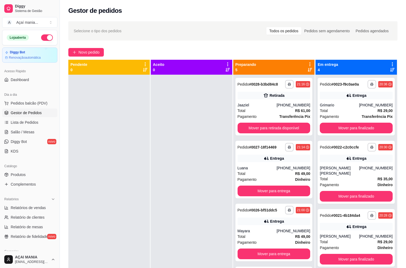
click at [126, 225] on div at bounding box center [108, 209] width 81 height 268
click at [160, 216] on div at bounding box center [191, 209] width 81 height 268
drag, startPoint x: 160, startPoint y: 215, endPoint x: 101, endPoint y: 167, distance: 76.4
click at [101, 167] on div at bounding box center [108, 209] width 81 height 268
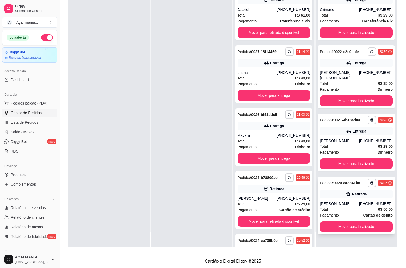
scroll to position [81, 0]
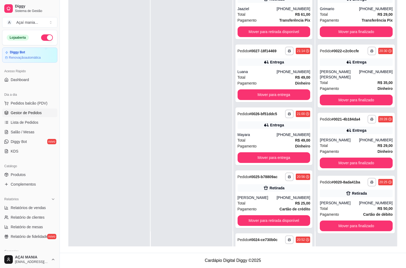
click at [123, 189] on div at bounding box center [108, 112] width 81 height 268
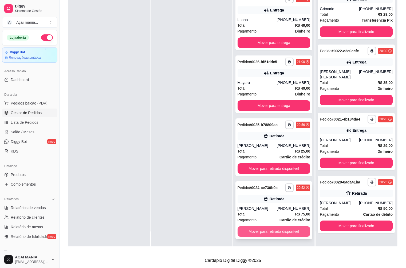
click at [264, 228] on button "Mover para retirada disponível" at bounding box center [273, 231] width 73 height 11
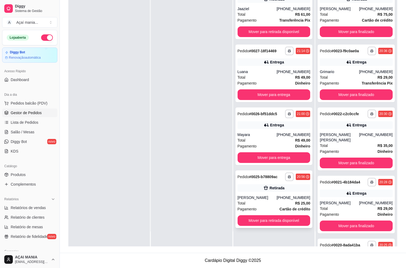
scroll to position [0, 0]
click at [269, 217] on button "Mover para retirada disponível" at bounding box center [273, 220] width 73 height 11
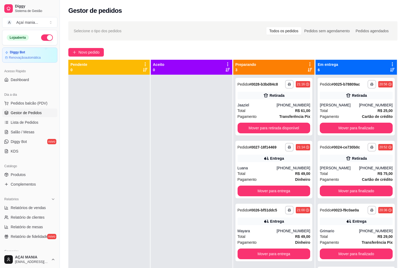
click at [151, 136] on div at bounding box center [191, 209] width 81 height 268
click at [195, 195] on div at bounding box center [191, 209] width 81 height 268
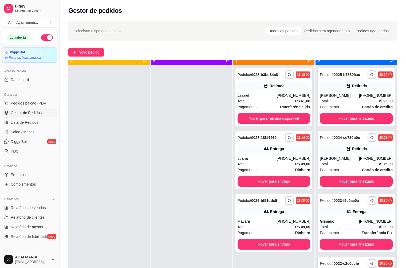
scroll to position [15, 0]
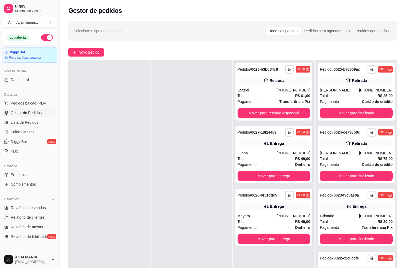
click at [175, 103] on div at bounding box center [191, 194] width 81 height 268
click at [125, 165] on div at bounding box center [108, 194] width 81 height 268
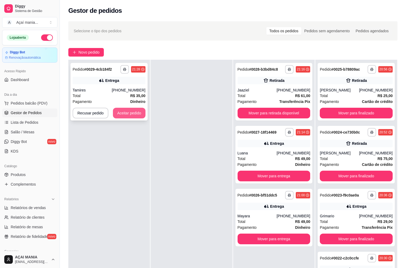
click at [134, 115] on button "Aceitar pedido" at bounding box center [129, 113] width 33 height 11
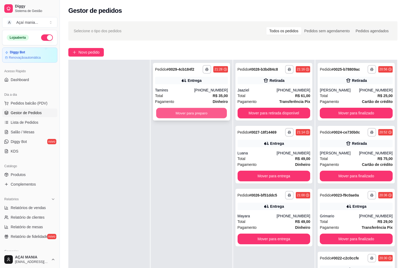
click at [183, 112] on button "Mover para preparo" at bounding box center [191, 113] width 71 height 10
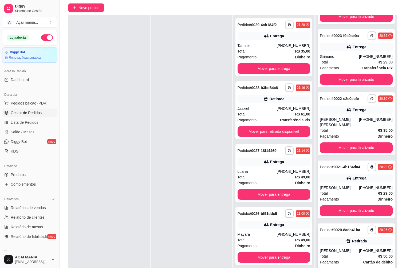
scroll to position [81, 0]
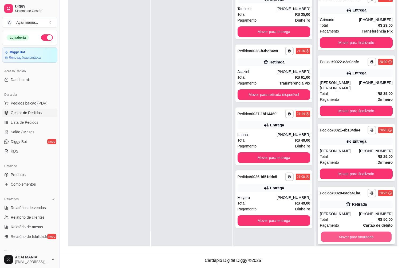
click at [358, 232] on button "Mover para finalizado" at bounding box center [356, 237] width 71 height 10
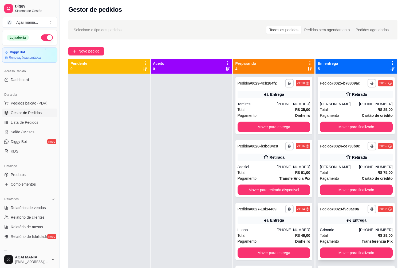
scroll to position [0, 0]
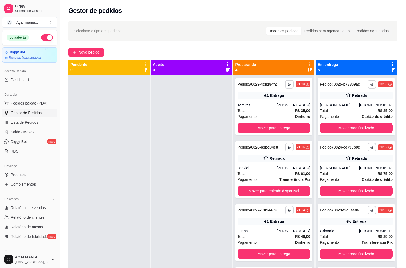
click at [219, 209] on div at bounding box center [191, 209] width 81 height 268
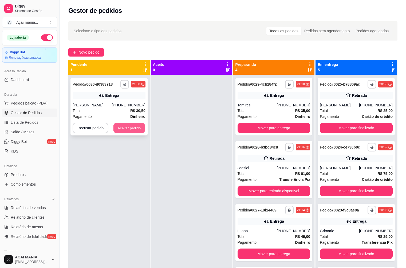
click at [139, 128] on button "Aceitar pedido" at bounding box center [128, 128] width 31 height 10
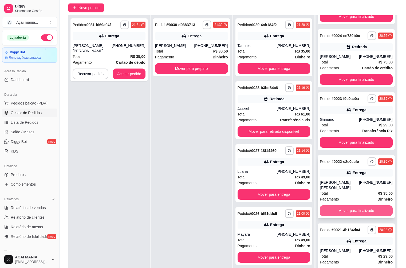
scroll to position [81, 0]
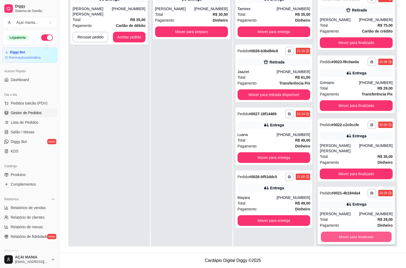
click at [345, 232] on button "Mover para finalizado" at bounding box center [356, 237] width 71 height 10
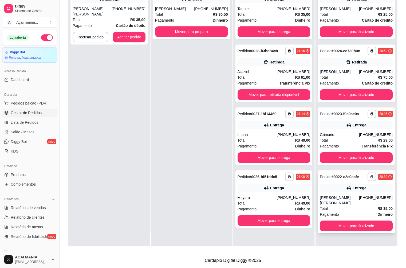
scroll to position [0, 0]
click at [351, 221] on button "Mover para finalizado" at bounding box center [356, 226] width 71 height 10
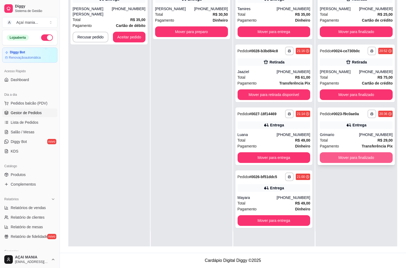
click at [341, 157] on button "Mover para finalizado" at bounding box center [356, 157] width 73 height 11
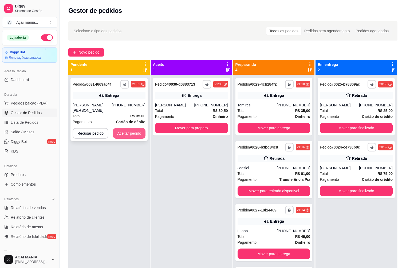
click at [131, 128] on button "Aceitar pedido" at bounding box center [129, 133] width 33 height 11
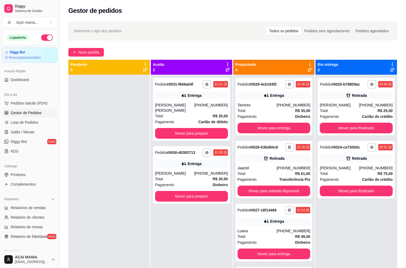
click at [168, 206] on div "**********" at bounding box center [191, 209] width 81 height 268
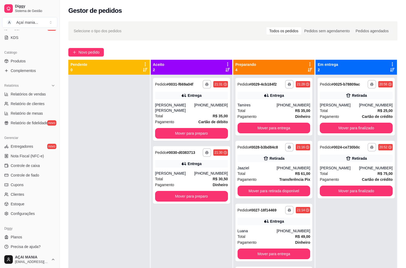
scroll to position [116, 0]
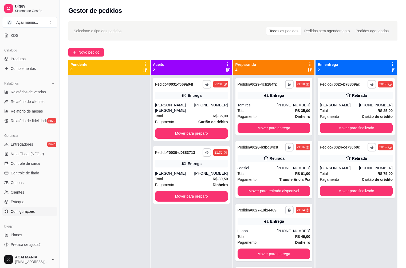
click at [35, 214] on link "Configurações" at bounding box center [29, 211] width 55 height 9
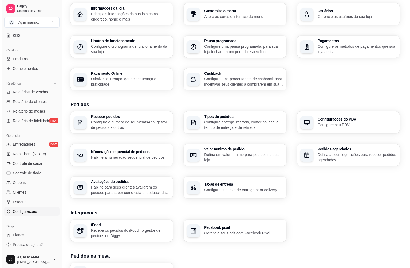
scroll to position [27, 0]
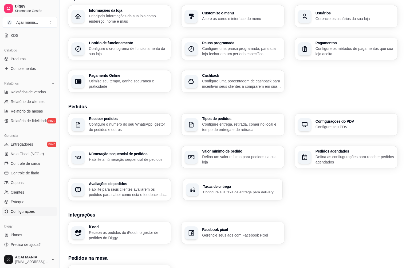
click at [203, 191] on p "Configure sua taxa de entrega para delivery" at bounding box center [241, 191] width 76 height 5
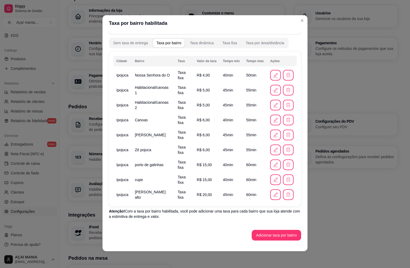
scroll to position [1, 0]
click at [262, 235] on button "Adicionar taxa por bairro" at bounding box center [275, 235] width 49 height 11
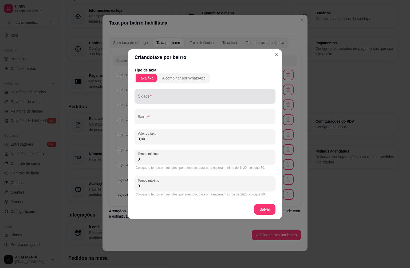
click at [150, 97] on input "Cidade" at bounding box center [205, 98] width 134 height 5
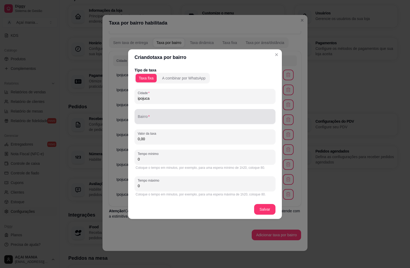
type input "ipojuca"
click at [156, 122] on div "Bairro" at bounding box center [204, 116] width 141 height 15
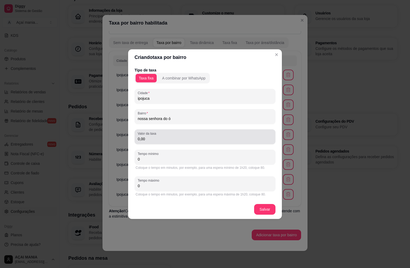
type input "nossa senhora do ó"
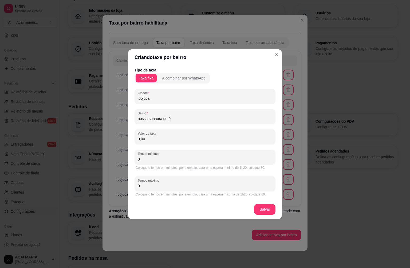
click at [154, 137] on input "0,00" at bounding box center [205, 138] width 134 height 5
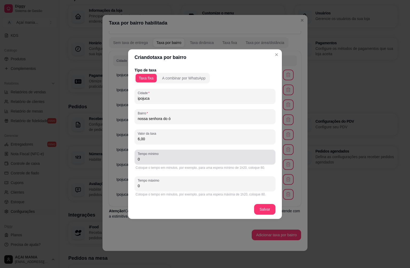
type input "6,00"
drag, startPoint x: 163, startPoint y: 155, endPoint x: 162, endPoint y: 150, distance: 5.0
click at [163, 155] on div "0" at bounding box center [205, 157] width 134 height 11
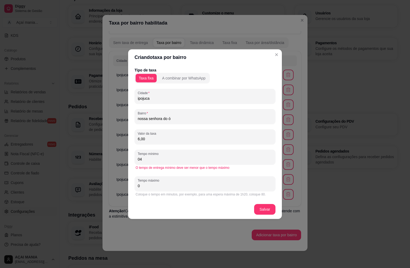
type input "0"
type input "40"
click at [151, 187] on input "0" at bounding box center [205, 185] width 134 height 5
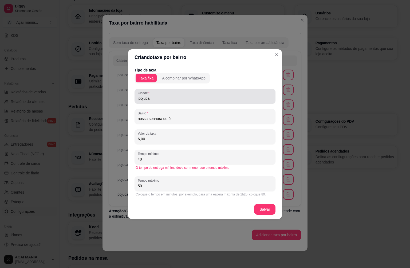
type input "50"
click at [156, 99] on input "ipojuca" at bounding box center [205, 98] width 134 height 5
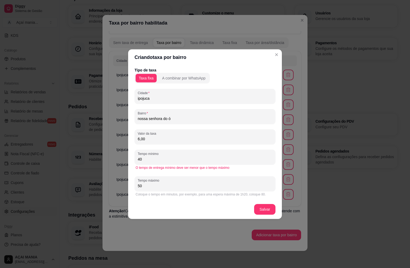
click at [177, 117] on input "nossa senhora do ó" at bounding box center [205, 118] width 134 height 5
type input "n"
type input "sitio de marta"
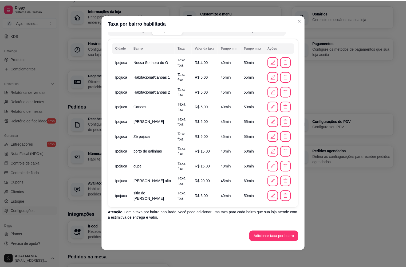
scroll to position [35, 0]
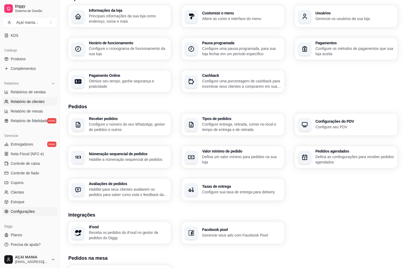
click at [25, 105] on link "Relatório de clientes" at bounding box center [29, 101] width 55 height 9
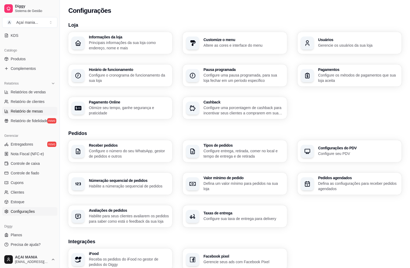
select select "30"
select select "HIGHEST_TOTAL_SPENT_WITH_ORDERS"
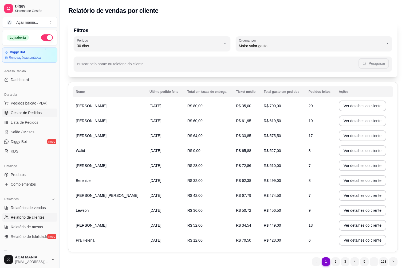
click at [27, 112] on span "Gestor de Pedidos" at bounding box center [26, 112] width 31 height 5
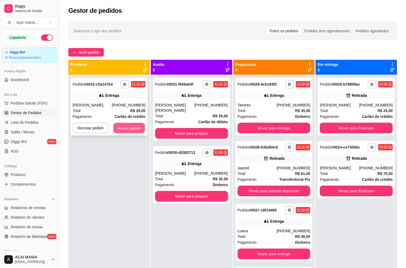
click at [123, 125] on button "Aceitar pedido" at bounding box center [128, 128] width 31 height 10
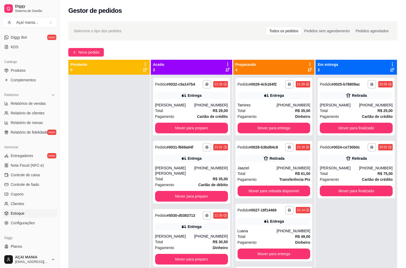
scroll to position [107, 0]
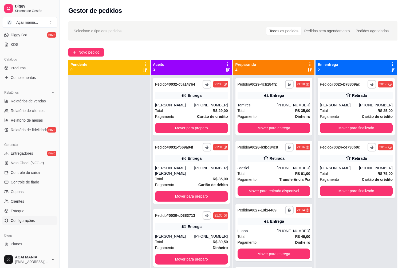
drag, startPoint x: 30, startPoint y: 221, endPoint x: 31, endPoint y: 218, distance: 3.8
click at [30, 221] on span "Configurações" at bounding box center [23, 220] width 24 height 5
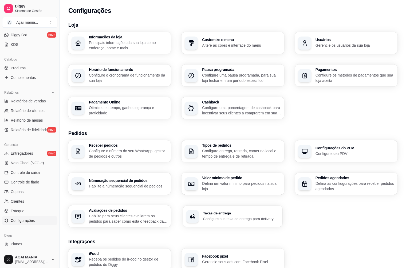
click at [225, 222] on div "Taxas de entrega Configure sua taxa de entrega para delivery" at bounding box center [232, 216] width 99 height 21
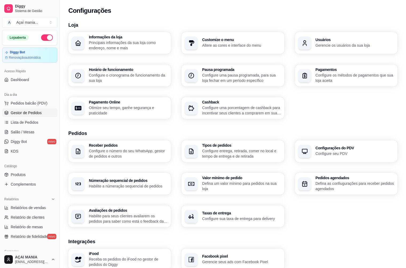
click at [30, 111] on span "Gestor de Pedidos" at bounding box center [26, 112] width 31 height 5
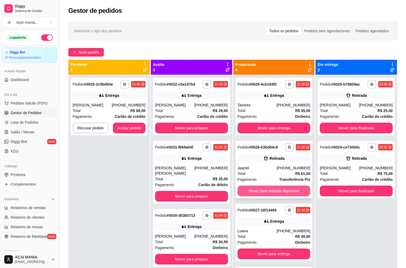
click at [276, 189] on button "Mover para retirada disponível" at bounding box center [273, 191] width 73 height 11
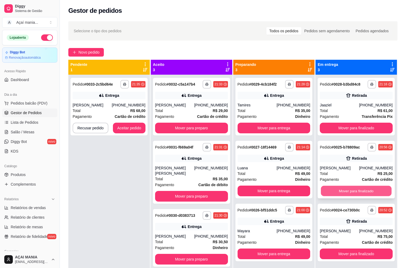
click at [348, 188] on button "Mover para finalizado" at bounding box center [356, 191] width 71 height 10
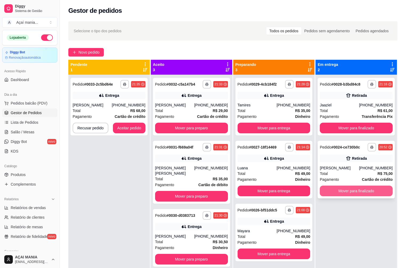
scroll to position [15, 0]
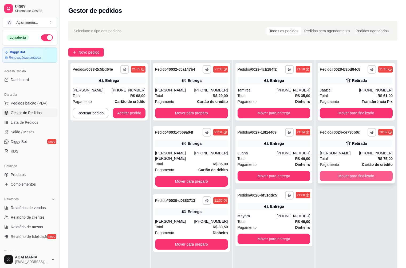
click at [349, 177] on button "Mover para finalizado" at bounding box center [356, 176] width 73 height 11
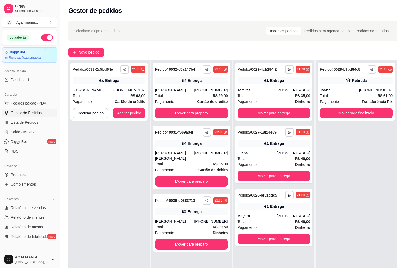
scroll to position [0, 0]
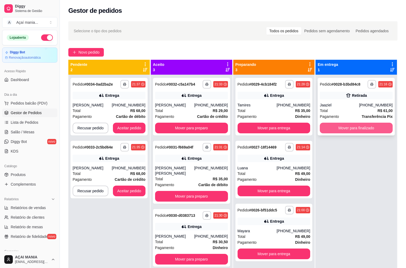
click at [346, 128] on button "Mover para finalizado" at bounding box center [356, 128] width 73 height 11
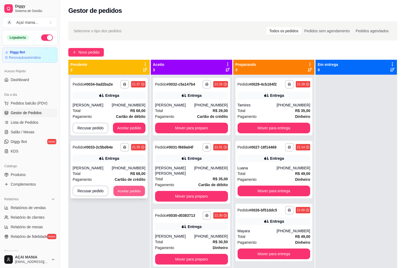
click at [133, 189] on button "Aceitar pedido" at bounding box center [128, 191] width 31 height 10
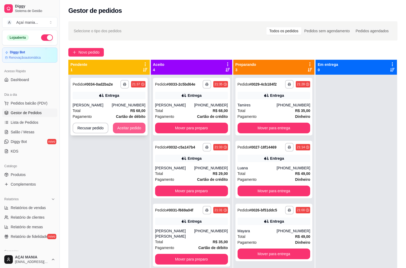
click at [122, 126] on button "Aceitar pedido" at bounding box center [129, 128] width 33 height 11
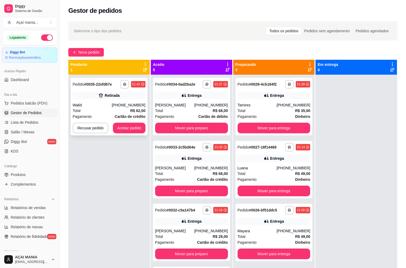
click at [131, 124] on button "Aceitar pedido" at bounding box center [129, 128] width 33 height 11
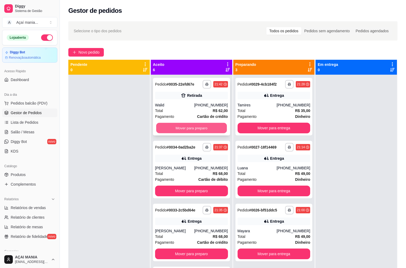
click at [203, 125] on button "Mover para preparo" at bounding box center [191, 128] width 71 height 10
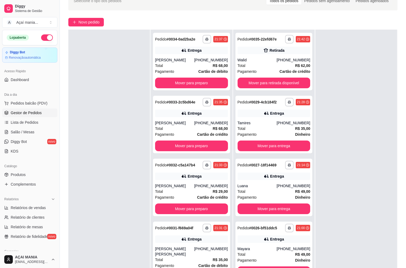
scroll to position [80, 0]
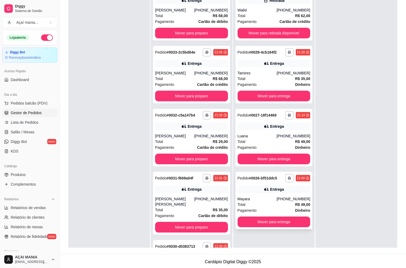
click at [260, 193] on div "**********" at bounding box center [273, 201] width 77 height 58
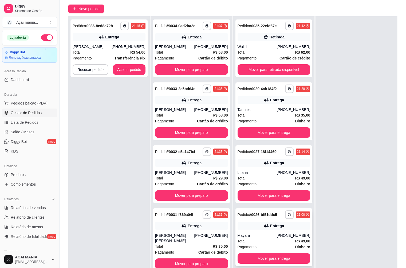
scroll to position [81, 0]
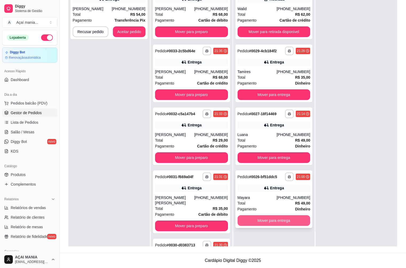
click at [261, 217] on button "Mover para entrega" at bounding box center [273, 220] width 73 height 11
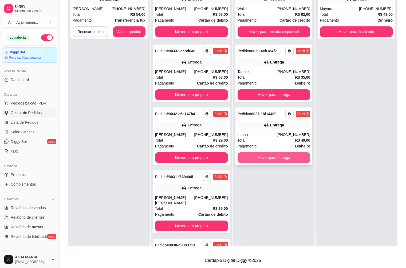
click at [266, 158] on button "Mover para entrega" at bounding box center [273, 157] width 73 height 11
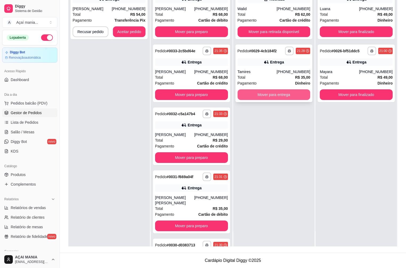
click at [268, 95] on button "Mover para entrega" at bounding box center [273, 94] width 73 height 11
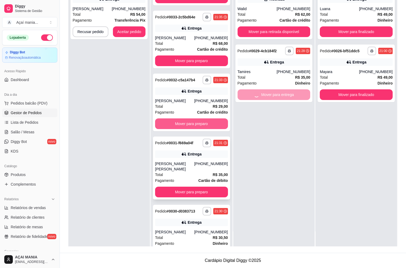
scroll to position [52, 0]
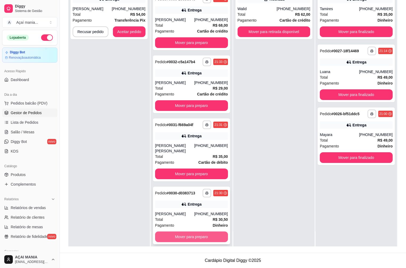
click at [201, 231] on button "Mover para preparo" at bounding box center [191, 236] width 73 height 11
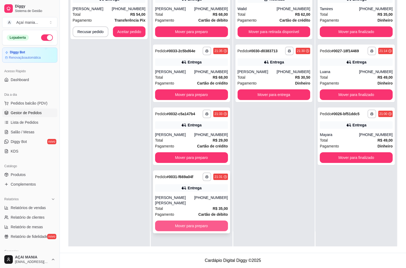
scroll to position [0, 0]
click at [198, 221] on button "Mover para preparo" at bounding box center [191, 226] width 73 height 11
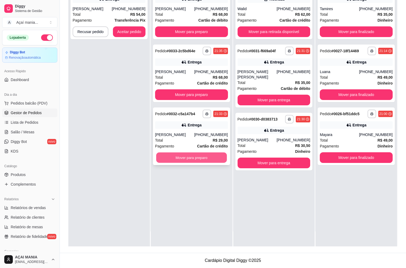
click at [195, 158] on button "Mover para preparo" at bounding box center [191, 158] width 71 height 10
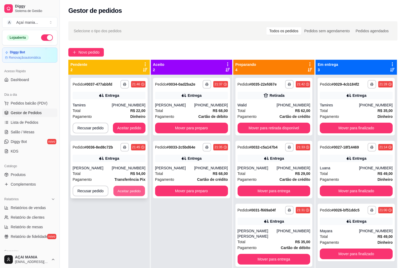
click at [138, 188] on button "Aceitar pedido" at bounding box center [128, 191] width 31 height 10
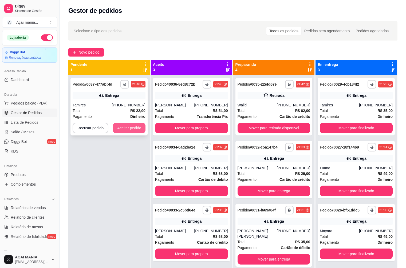
click at [136, 129] on button "Aceitar pedido" at bounding box center [129, 128] width 33 height 11
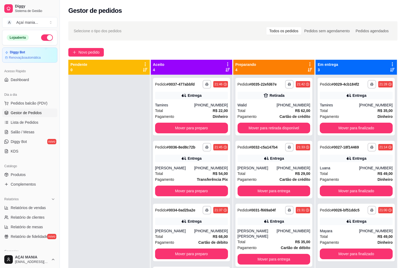
click at [121, 150] on div at bounding box center [108, 209] width 81 height 268
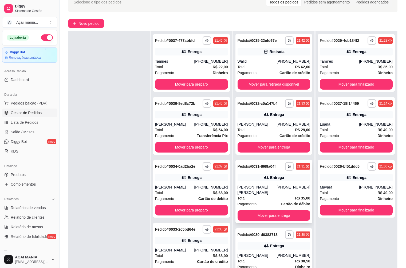
scroll to position [80, 0]
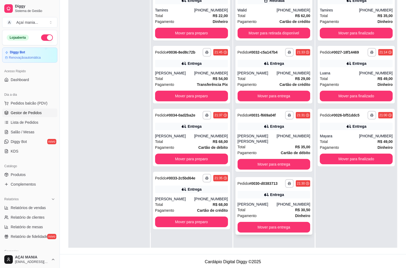
click at [264, 191] on div "Entrega" at bounding box center [273, 194] width 73 height 7
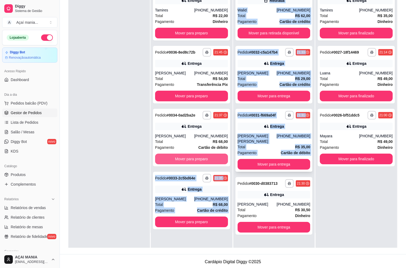
click at [233, 157] on div "**********" at bounding box center [232, 114] width 329 height 268
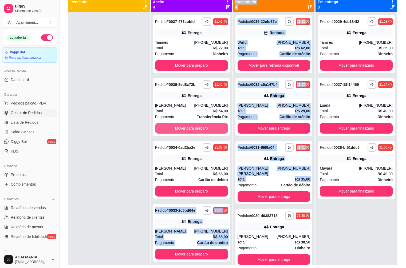
scroll to position [53, 0]
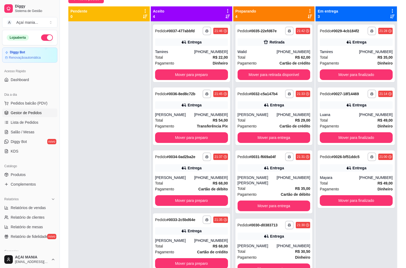
click at [131, 133] on div at bounding box center [108, 155] width 81 height 268
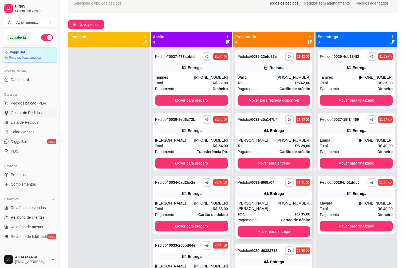
scroll to position [0, 0]
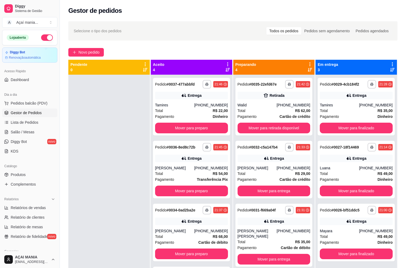
click at [102, 183] on div at bounding box center [108, 209] width 81 height 268
click at [91, 183] on div at bounding box center [108, 209] width 81 height 268
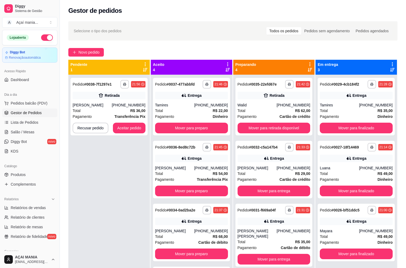
click at [111, 203] on div "**********" at bounding box center [108, 209] width 81 height 268
click at [118, 127] on button "Aceitar pedido" at bounding box center [128, 128] width 31 height 10
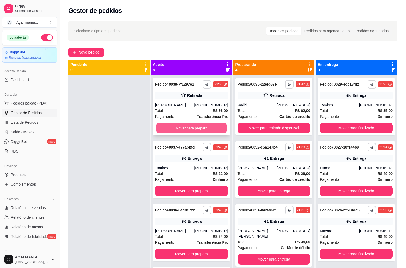
click at [168, 125] on button "Mover para preparo" at bounding box center [191, 128] width 71 height 10
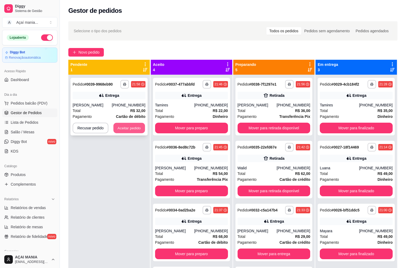
click at [131, 130] on button "Aceitar pedido" at bounding box center [128, 128] width 31 height 10
click at [119, 129] on button "Aceitar pedido" at bounding box center [128, 128] width 31 height 10
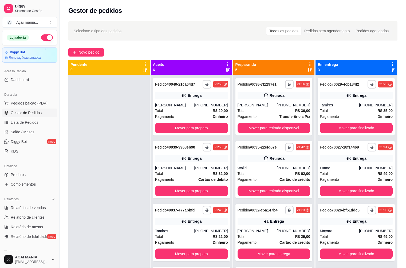
click at [95, 155] on div at bounding box center [108, 209] width 81 height 268
click at [95, 156] on div at bounding box center [108, 209] width 81 height 268
click at [87, 156] on div at bounding box center [108, 209] width 81 height 268
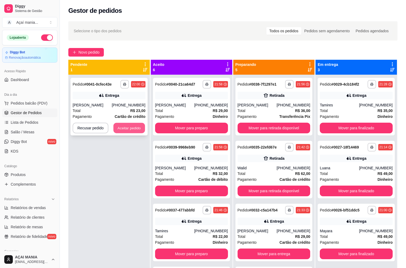
click at [128, 129] on button "Aceitar pedido" at bounding box center [128, 128] width 31 height 10
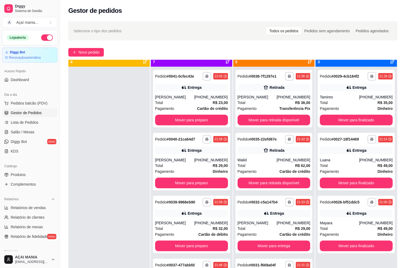
scroll to position [15, 0]
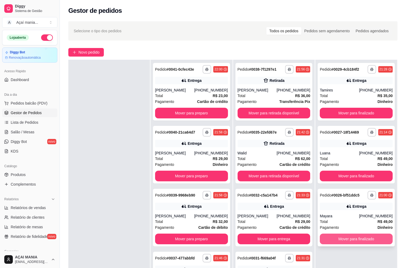
click at [363, 239] on button "Mover para finalizado" at bounding box center [356, 239] width 73 height 11
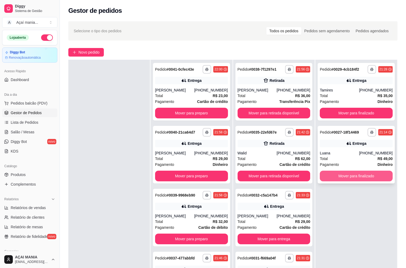
click at [349, 175] on button "Mover para finalizado" at bounding box center [356, 176] width 73 height 11
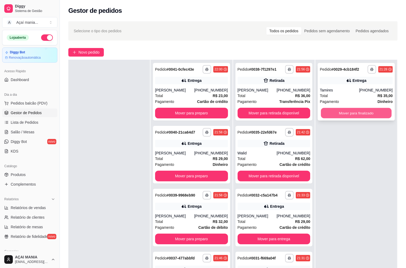
click at [339, 111] on button "Mover para finalizado" at bounding box center [356, 113] width 71 height 10
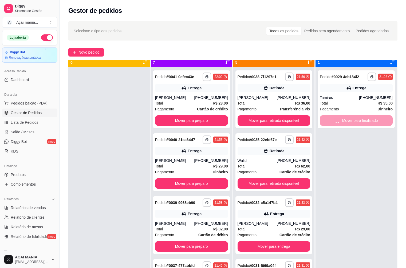
scroll to position [0, 0]
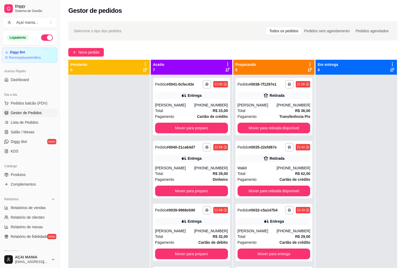
click at [114, 195] on div at bounding box center [108, 209] width 81 height 268
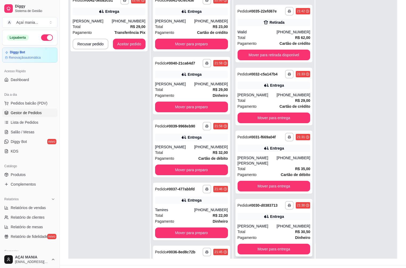
scroll to position [81, 0]
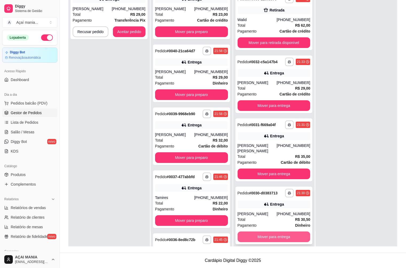
click at [255, 232] on button "Mover para entrega" at bounding box center [273, 236] width 73 height 11
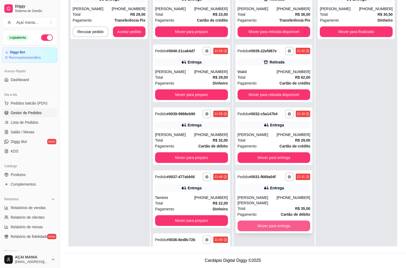
click at [255, 221] on button "Mover para entrega" at bounding box center [273, 226] width 73 height 11
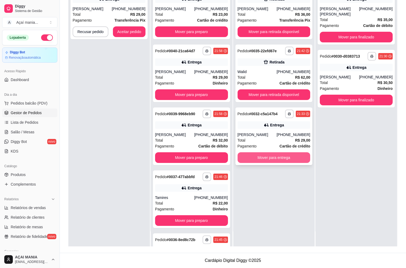
click at [255, 158] on button "Mover para entrega" at bounding box center [273, 157] width 73 height 11
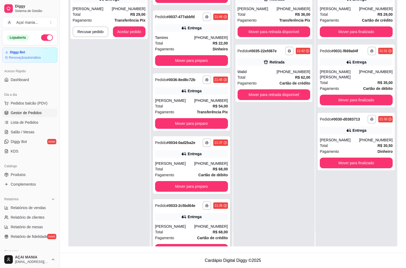
scroll to position [178, 0]
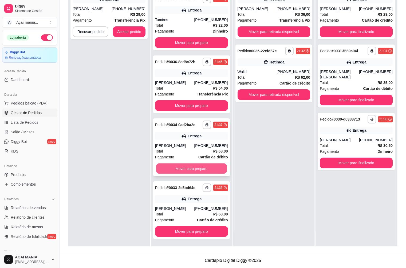
click at [185, 169] on button "Mover para preparo" at bounding box center [191, 168] width 71 height 10
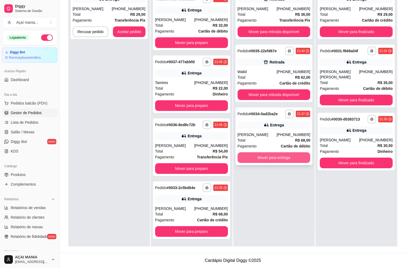
click at [277, 161] on button "Mover para entrega" at bounding box center [273, 157] width 73 height 11
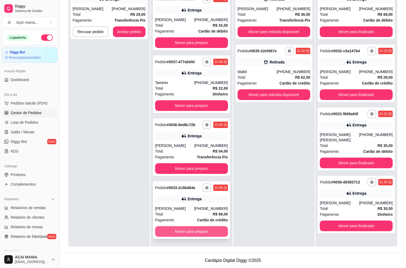
click at [203, 232] on button "Mover para preparo" at bounding box center [191, 231] width 73 height 11
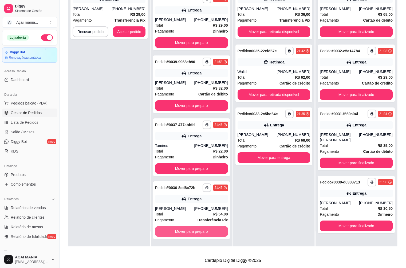
scroll to position [52, 0]
click at [196, 234] on button "Mover para preparo" at bounding box center [191, 231] width 73 height 11
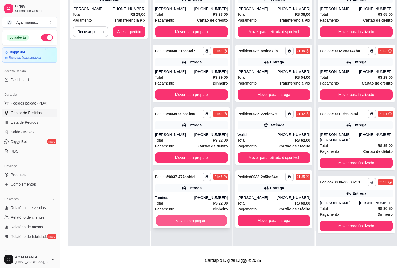
click at [197, 219] on button "Mover para preparo" at bounding box center [191, 220] width 71 height 10
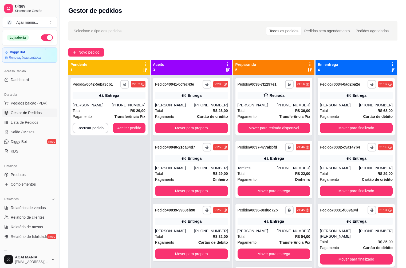
click at [88, 193] on div "**********" at bounding box center [108, 209] width 81 height 268
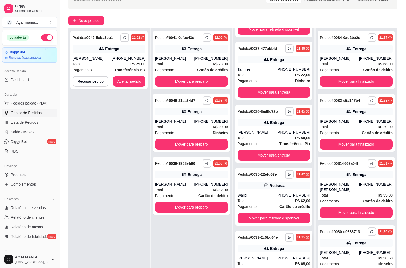
scroll to position [80, 0]
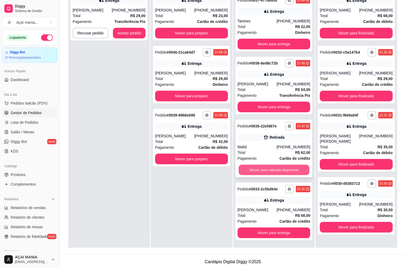
click at [283, 173] on button "Mover para retirada disponível" at bounding box center [273, 170] width 71 height 10
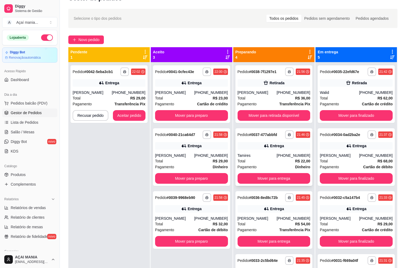
scroll to position [0, 0]
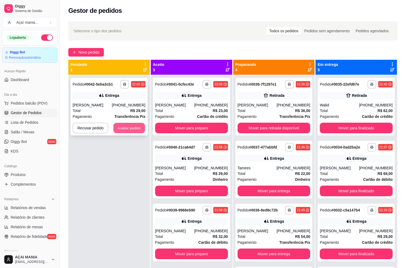
click at [137, 123] on button "Aceitar pedido" at bounding box center [128, 128] width 31 height 10
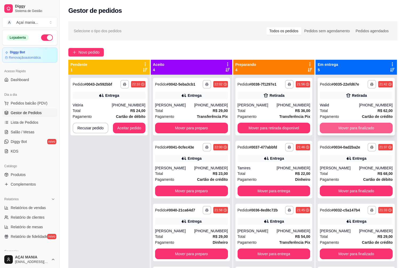
click at [334, 128] on button "Mover para finalizado" at bounding box center [356, 128] width 73 height 11
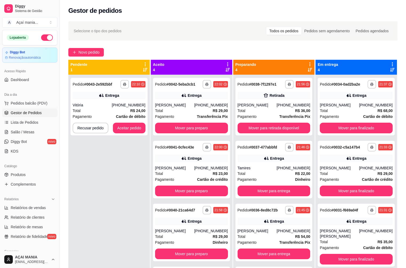
click at [103, 206] on div "**********" at bounding box center [108, 209] width 81 height 268
click at [123, 125] on button "Aceitar pedido" at bounding box center [128, 128] width 31 height 10
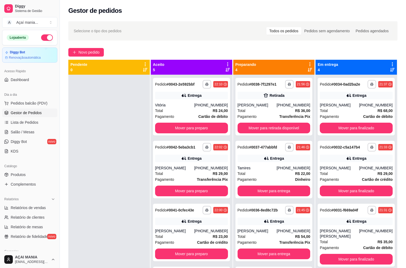
click at [108, 157] on div at bounding box center [108, 209] width 81 height 268
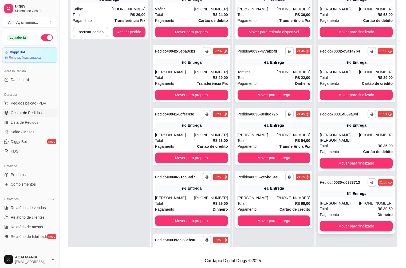
scroll to position [81, 0]
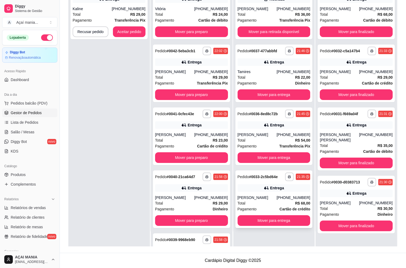
click at [295, 199] on div "(81) 99786-1144" at bounding box center [293, 197] width 34 height 5
click at [126, 208] on div "**********" at bounding box center [108, 112] width 81 height 268
click at [249, 196] on div "Fábio Douglas" at bounding box center [256, 197] width 39 height 5
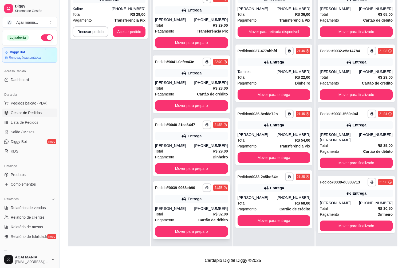
click at [177, 215] on div "Total R$ 32,00" at bounding box center [191, 214] width 73 height 6
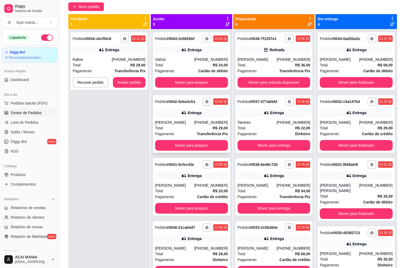
scroll to position [0, 0]
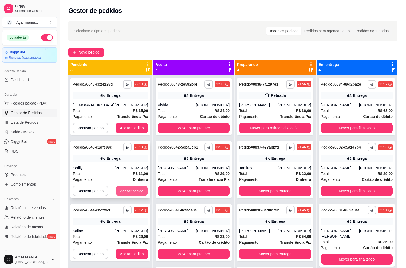
click at [125, 191] on button "Aceitar pedido" at bounding box center [131, 191] width 31 height 10
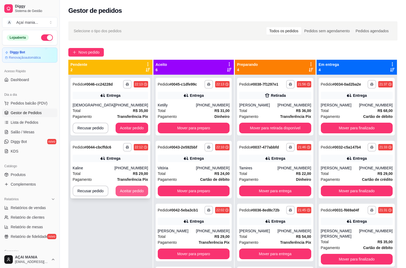
click at [116, 187] on button "Aceitar pedido" at bounding box center [131, 191] width 33 height 11
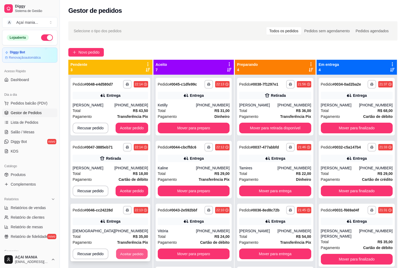
click at [129, 252] on button "Aceitar pedido" at bounding box center [131, 254] width 31 height 10
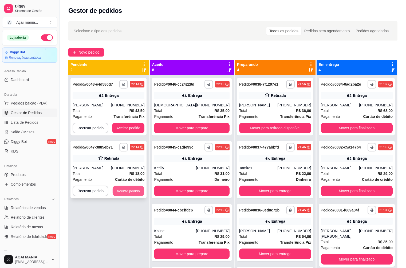
click at [137, 191] on button "Aceitar pedido" at bounding box center [128, 191] width 31 height 10
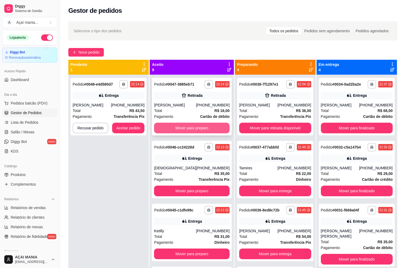
click at [200, 128] on button "Mover para preparo" at bounding box center [191, 128] width 75 height 11
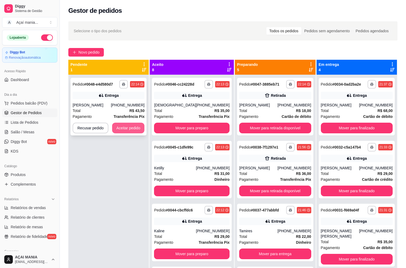
click at [142, 129] on button "Aceitar pedido" at bounding box center [128, 128] width 33 height 11
click at [123, 127] on button "Aceitar pedido" at bounding box center [128, 128] width 33 height 11
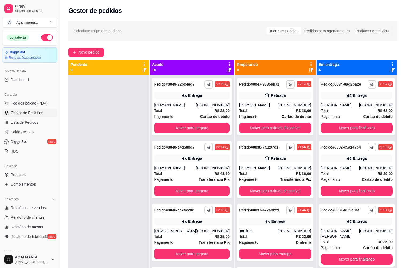
click at [133, 185] on div at bounding box center [108, 209] width 80 height 268
click at [87, 121] on div at bounding box center [108, 209] width 80 height 268
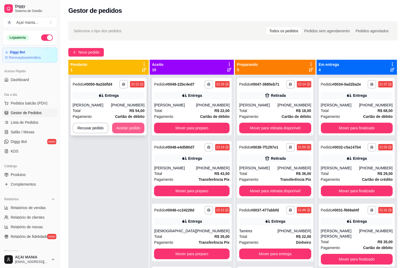
click at [120, 125] on button "Aceitar pedido" at bounding box center [128, 128] width 33 height 11
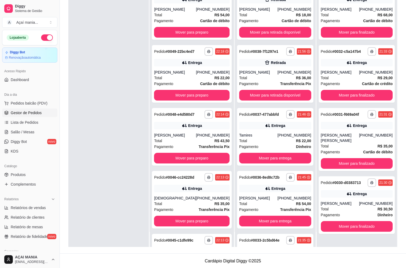
scroll to position [81, 0]
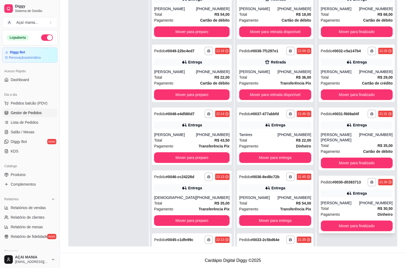
click at [354, 206] on div "Total R$ 30,50" at bounding box center [357, 209] width 72 height 6
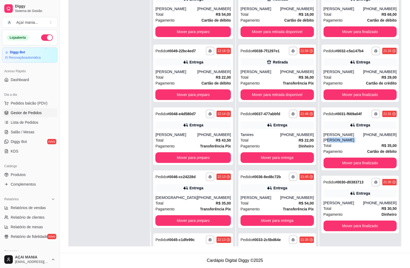
click at [361, 135] on div "Larissa Marellyn" at bounding box center [342, 137] width 39 height 11
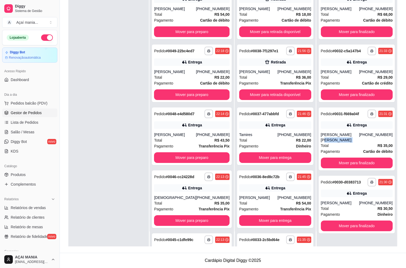
click at [358, 74] on div "Total R$ 29,00" at bounding box center [357, 77] width 72 height 6
click at [352, 18] on div "Pagamento Cartão de débito" at bounding box center [357, 20] width 72 height 6
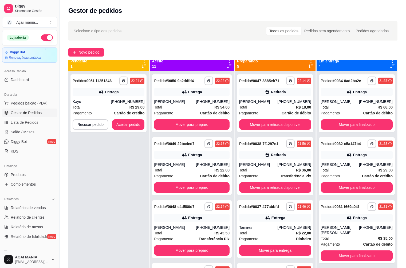
scroll to position [0, 0]
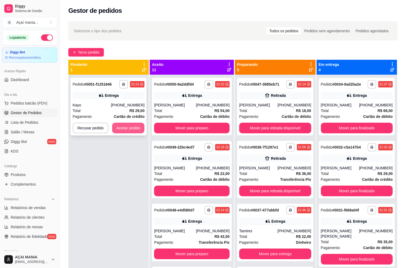
click at [129, 129] on button "Aceitar pedido" at bounding box center [128, 128] width 33 height 11
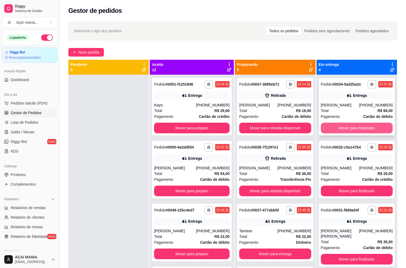
click at [376, 127] on button "Mover para finalizado" at bounding box center [357, 128] width 72 height 11
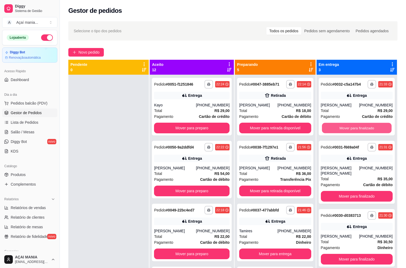
click at [376, 127] on button "Mover para finalizado" at bounding box center [357, 128] width 70 height 10
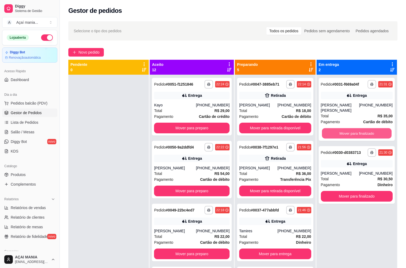
click at [376, 128] on button "Mover para finalizado" at bounding box center [357, 133] width 70 height 10
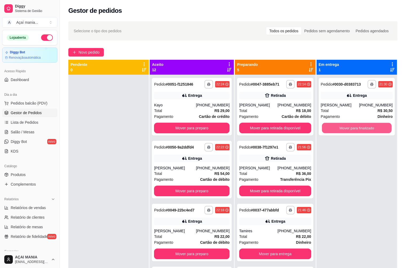
click at [376, 127] on button "Mover para finalizado" at bounding box center [357, 128] width 70 height 10
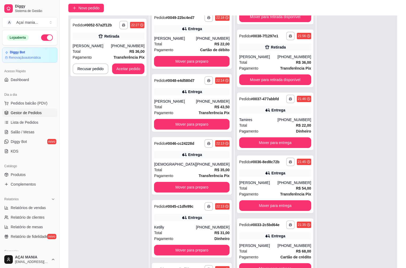
scroll to position [81, 0]
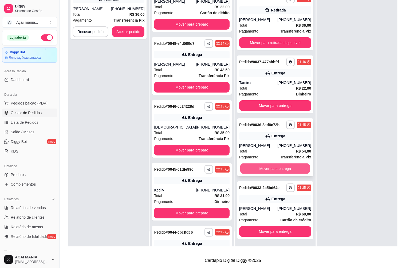
click at [271, 171] on button "Mover para entrega" at bounding box center [275, 168] width 70 height 10
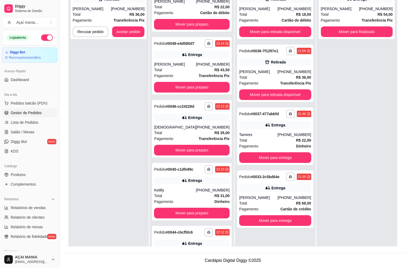
scroll to position [0, 0]
click at [257, 157] on button "Mover para entrega" at bounding box center [275, 158] width 70 height 10
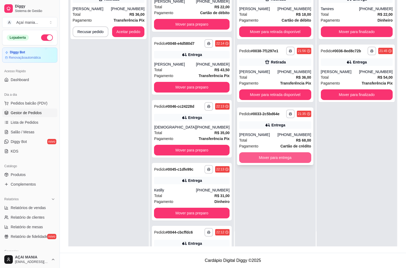
click at [259, 156] on button "Mover para entrega" at bounding box center [275, 157] width 72 height 11
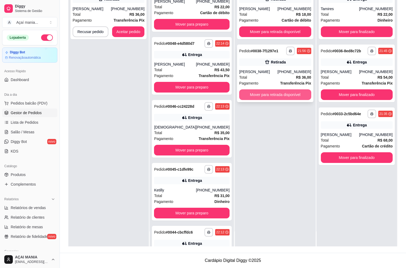
click at [260, 97] on button "Mover para retirada disponível" at bounding box center [275, 94] width 72 height 11
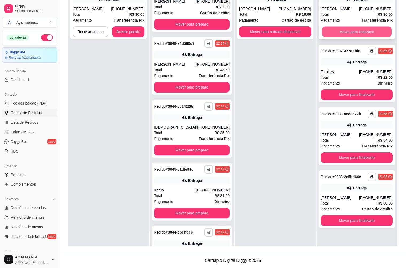
click at [334, 31] on button "Mover para finalizado" at bounding box center [357, 32] width 70 height 10
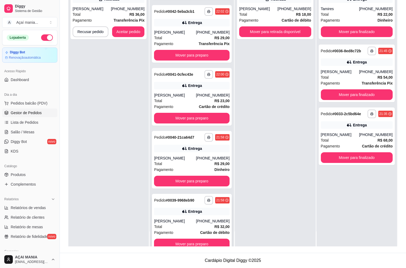
scroll to position [493, 0]
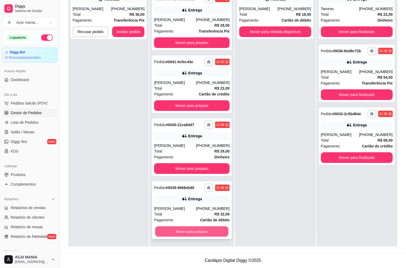
click at [202, 231] on button "Mover para preparo" at bounding box center [191, 231] width 73 height 10
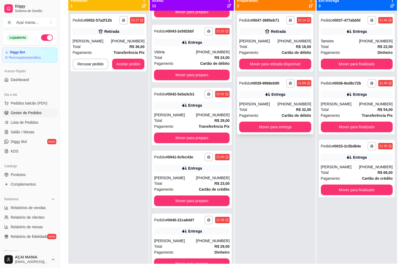
scroll to position [55, 0]
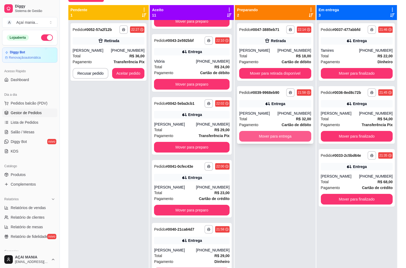
click at [268, 135] on button "Mover para entrega" at bounding box center [275, 136] width 72 height 11
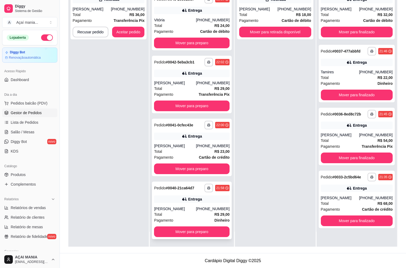
scroll to position [81, 0]
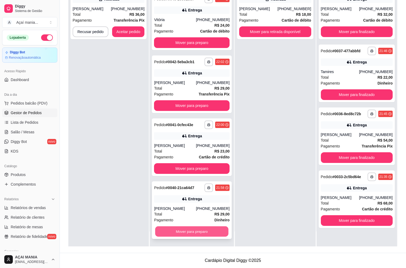
click at [193, 231] on button "Mover para preparo" at bounding box center [191, 231] width 73 height 10
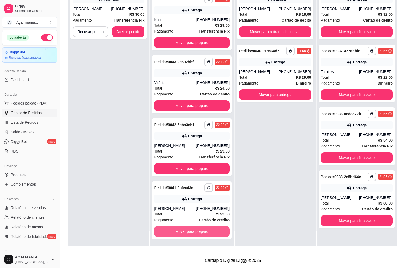
scroll to position [367, 0]
click at [193, 231] on button "Mover para preparo" at bounding box center [191, 231] width 75 height 11
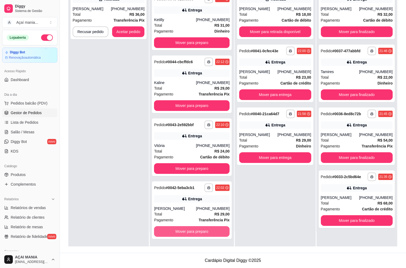
scroll to position [304, 0]
click at [194, 230] on button "Mover para preparo" at bounding box center [191, 231] width 73 height 10
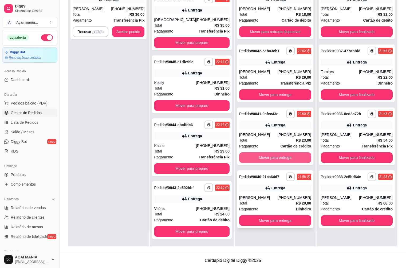
scroll to position [241, 0]
click at [258, 201] on div "Total R$ 29,00" at bounding box center [275, 203] width 72 height 6
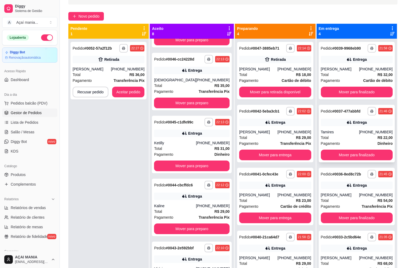
scroll to position [0, 0]
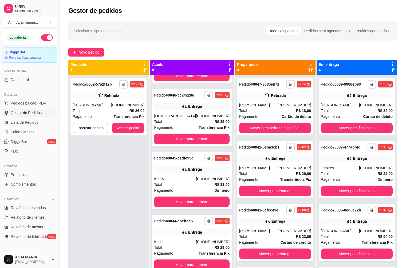
click at [106, 186] on div "**********" at bounding box center [108, 209] width 80 height 268
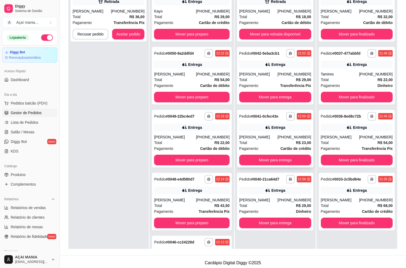
scroll to position [81, 0]
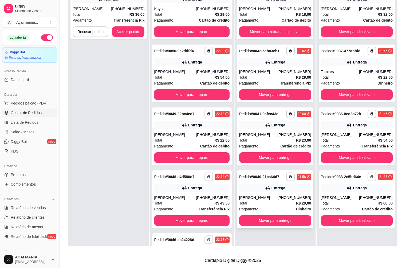
click at [276, 199] on div "Karla" at bounding box center [258, 197] width 38 height 5
click at [128, 205] on div "**********" at bounding box center [108, 112] width 80 height 268
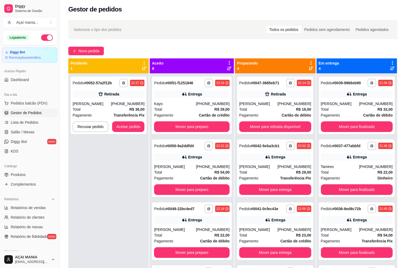
scroll to position [0, 0]
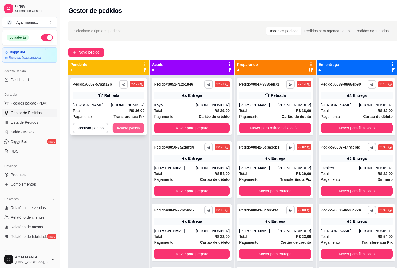
click at [135, 129] on button "Aceitar pedido" at bounding box center [128, 128] width 31 height 10
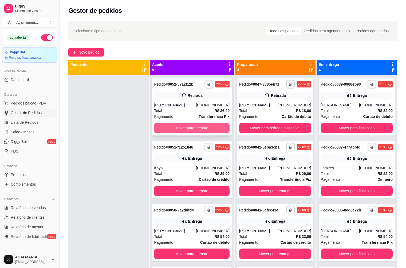
click at [175, 126] on button "Mover para preparo" at bounding box center [191, 128] width 75 height 11
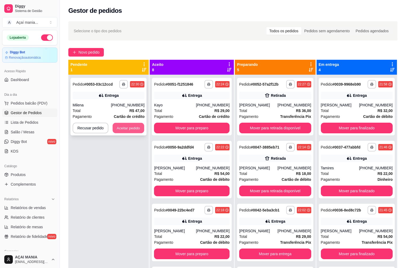
click at [128, 127] on button "Aceitar pedido" at bounding box center [128, 128] width 31 height 10
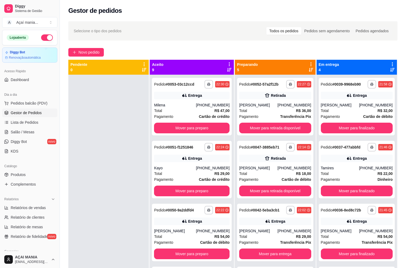
click at [102, 218] on div at bounding box center [108, 209] width 80 height 268
click at [246, 191] on button "Mover para retirada disponível" at bounding box center [275, 191] width 70 height 10
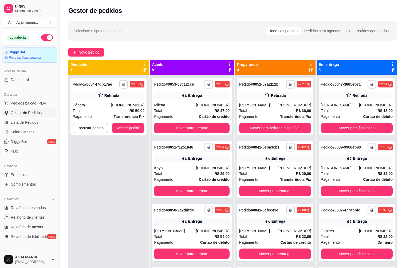
drag, startPoint x: 118, startPoint y: 197, endPoint x: 121, endPoint y: 197, distance: 3.2
click at [119, 197] on div "**********" at bounding box center [108, 209] width 80 height 268
click at [136, 128] on button "Aceitar pedido" at bounding box center [128, 128] width 31 height 10
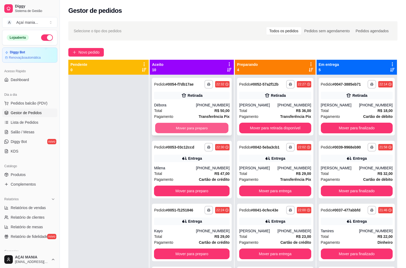
click at [185, 127] on button "Mover para preparo" at bounding box center [191, 128] width 73 height 10
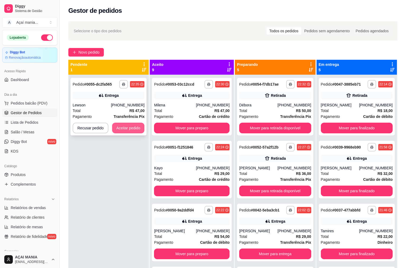
click at [121, 126] on button "Aceitar pedido" at bounding box center [128, 128] width 33 height 11
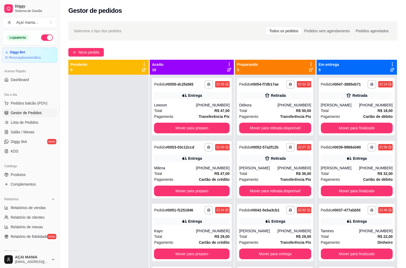
click at [111, 171] on div at bounding box center [108, 209] width 80 height 268
click at [100, 198] on div at bounding box center [108, 209] width 80 height 268
click at [335, 126] on button "Mover para finalizado" at bounding box center [357, 128] width 70 height 10
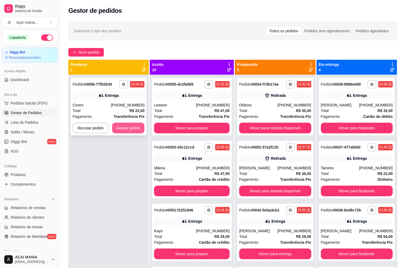
click at [128, 129] on button "Aceitar pedido" at bounding box center [128, 128] width 33 height 11
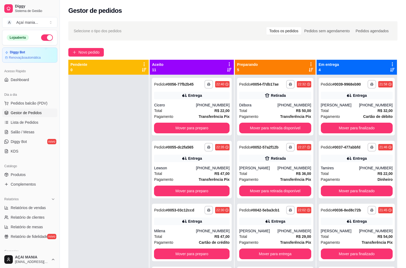
click at [102, 213] on div at bounding box center [108, 209] width 80 height 268
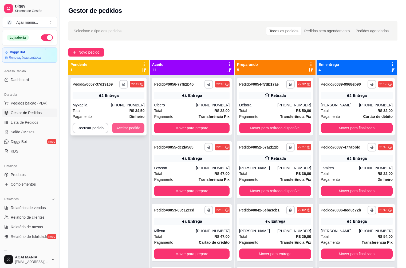
click at [127, 129] on button "Aceitar pedido" at bounding box center [128, 128] width 33 height 11
